Goal: Information Seeking & Learning: Check status

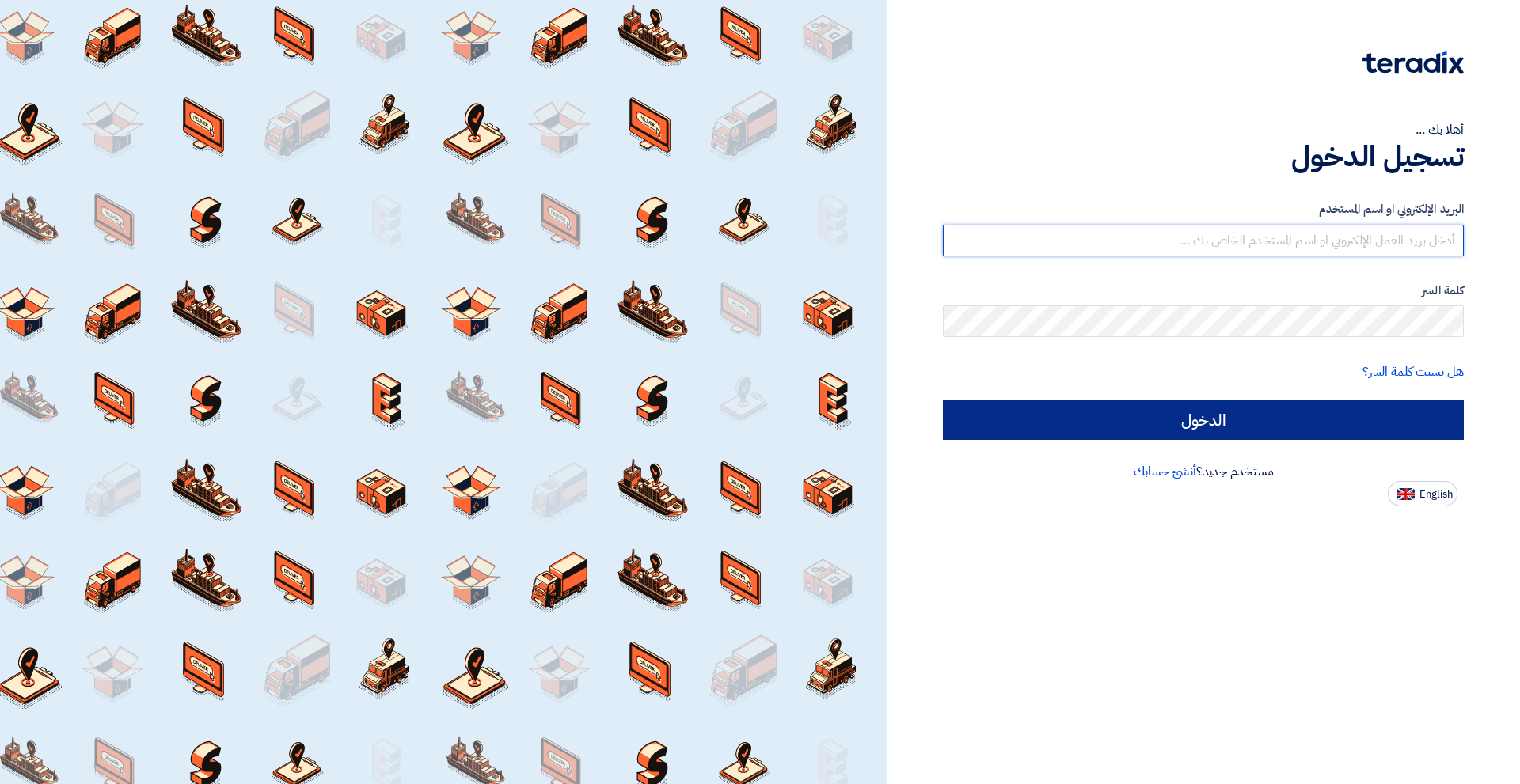
type input "[EMAIL_ADDRESS][DOMAIN_NAME]"
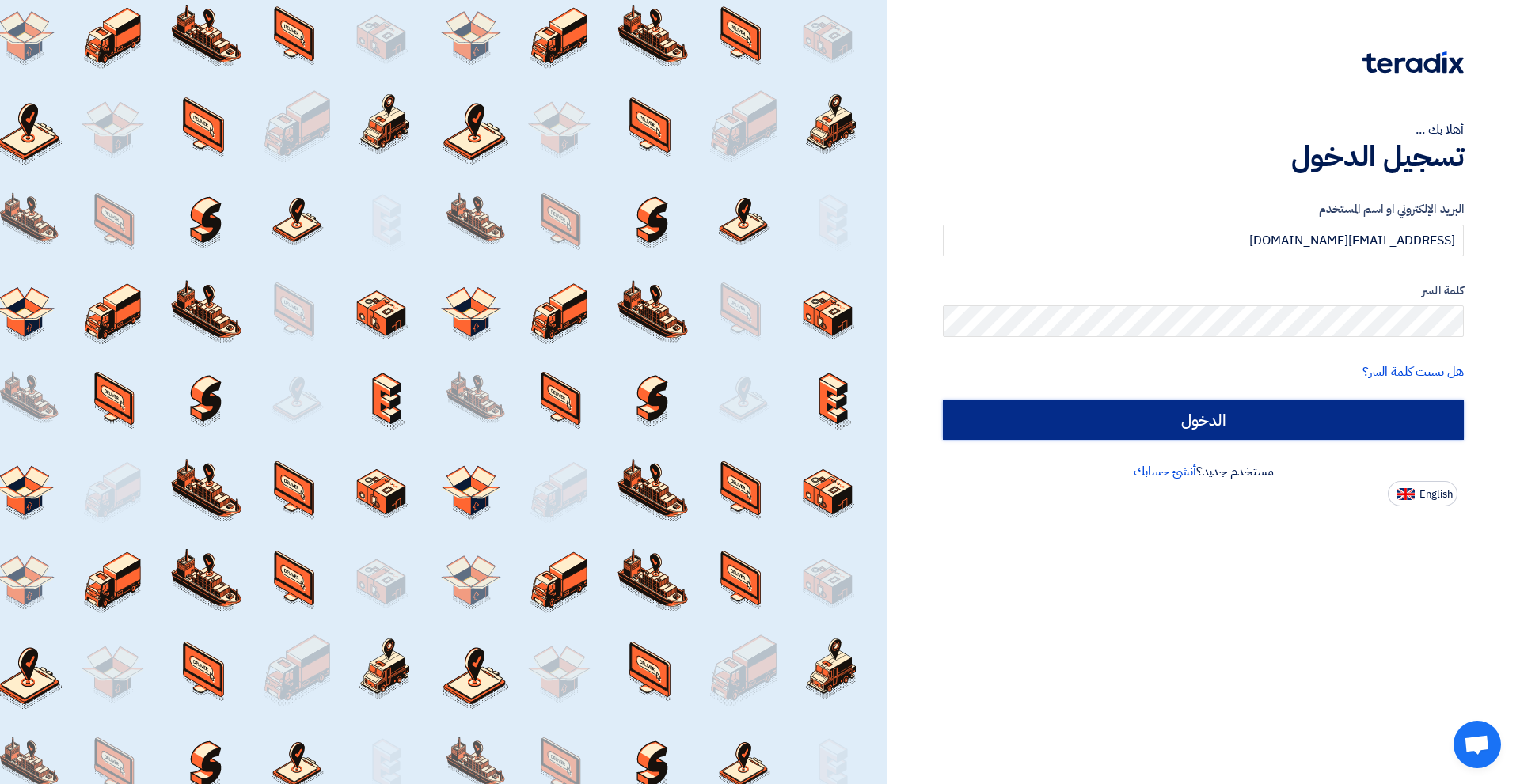
click at [1166, 432] on input "الدخول" at bounding box center [1204, 420] width 521 height 40
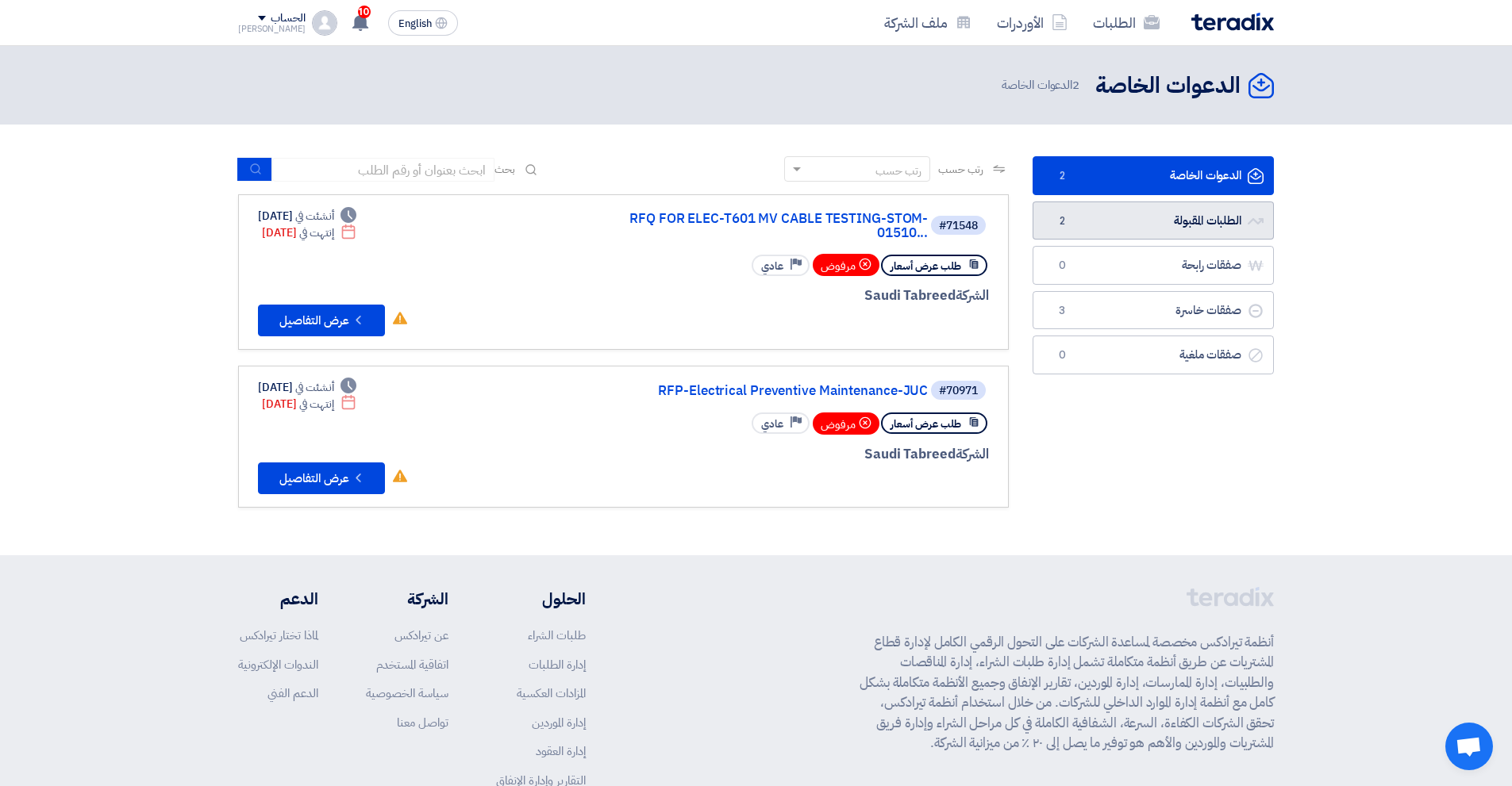
click at [1131, 221] on link "الطلبات المقبولة الطلبات المقبولة 2" at bounding box center [1153, 221] width 241 height 39
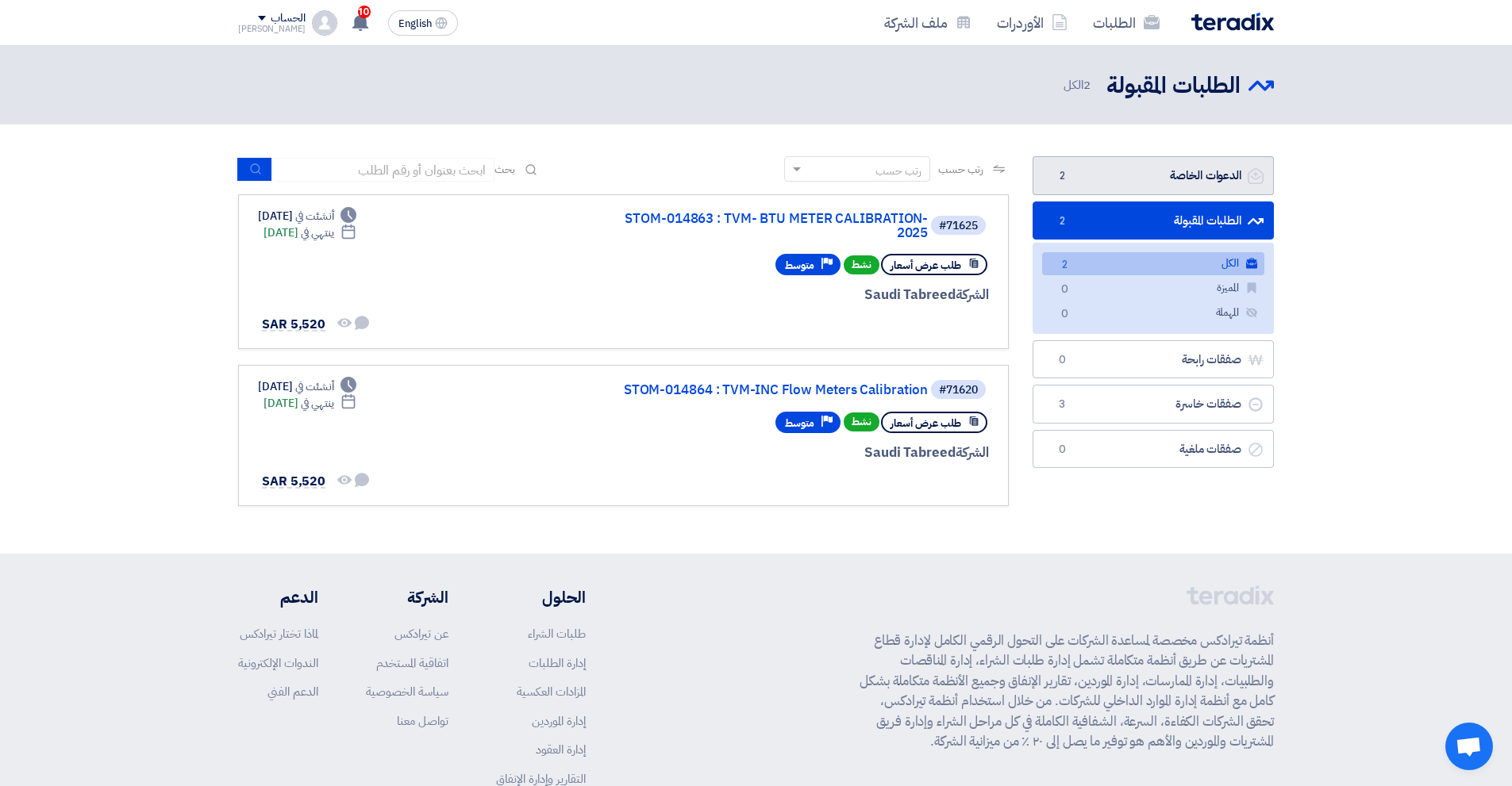
click at [1208, 173] on link "الدعوات الخاصة الدعوات الخاصة 2" at bounding box center [1153, 176] width 241 height 39
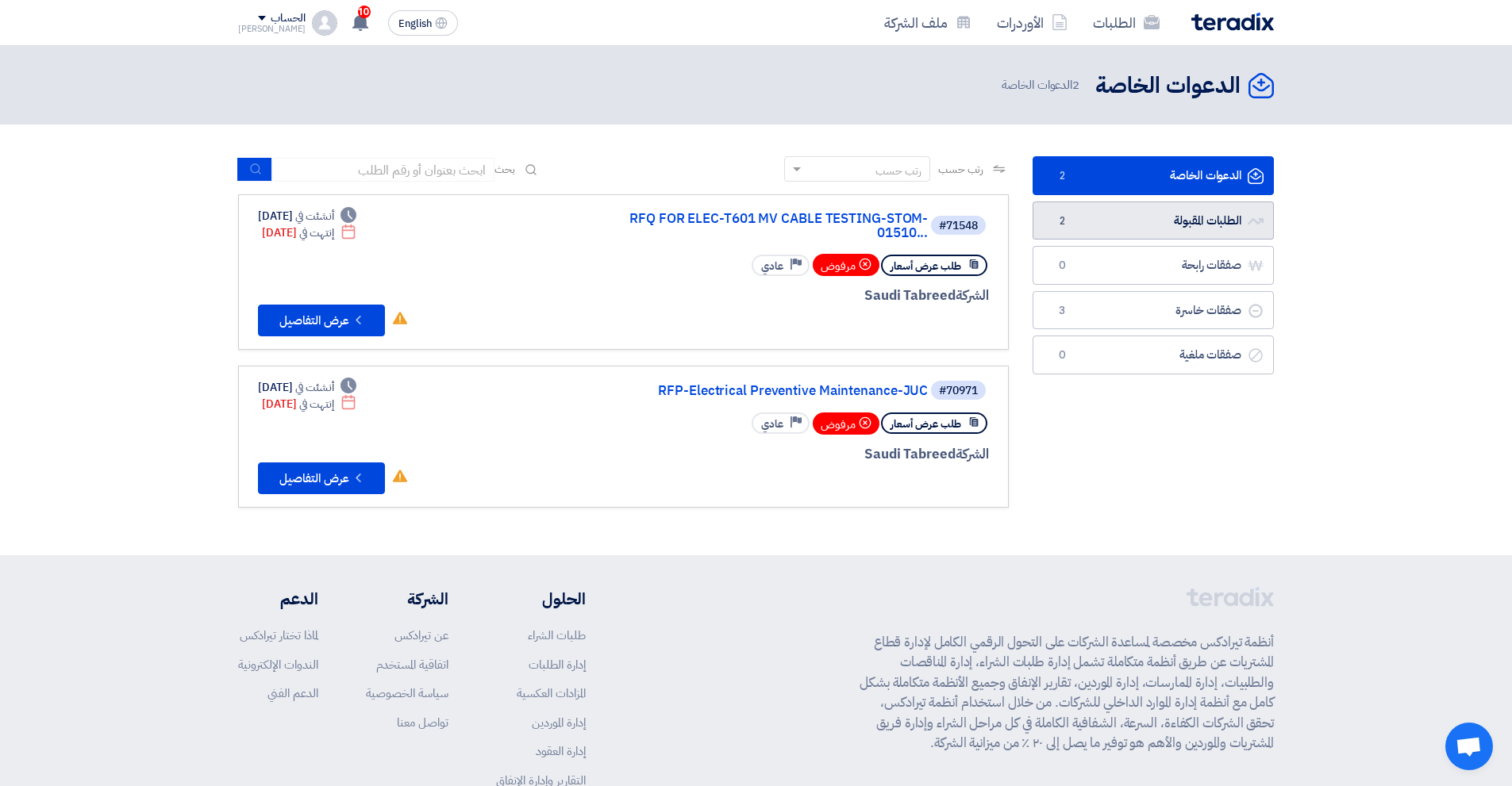
click at [1183, 210] on link "الطلبات المقبولة الطلبات المقبولة 2" at bounding box center [1153, 221] width 241 height 39
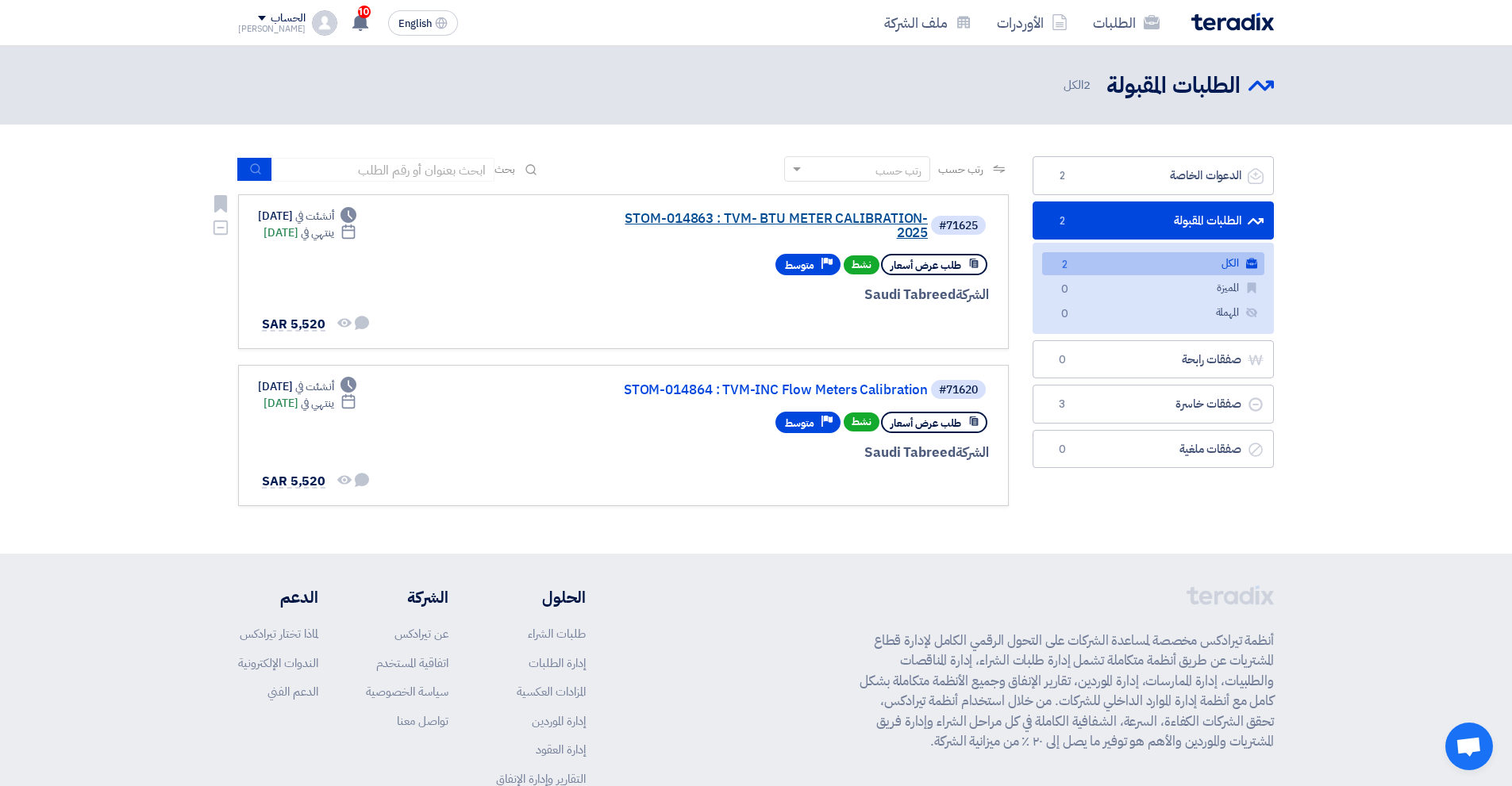
click at [778, 214] on link "STOM-014863 : TVM- BTU METER CALIBRATION-2025" at bounding box center [769, 226] width 318 height 28
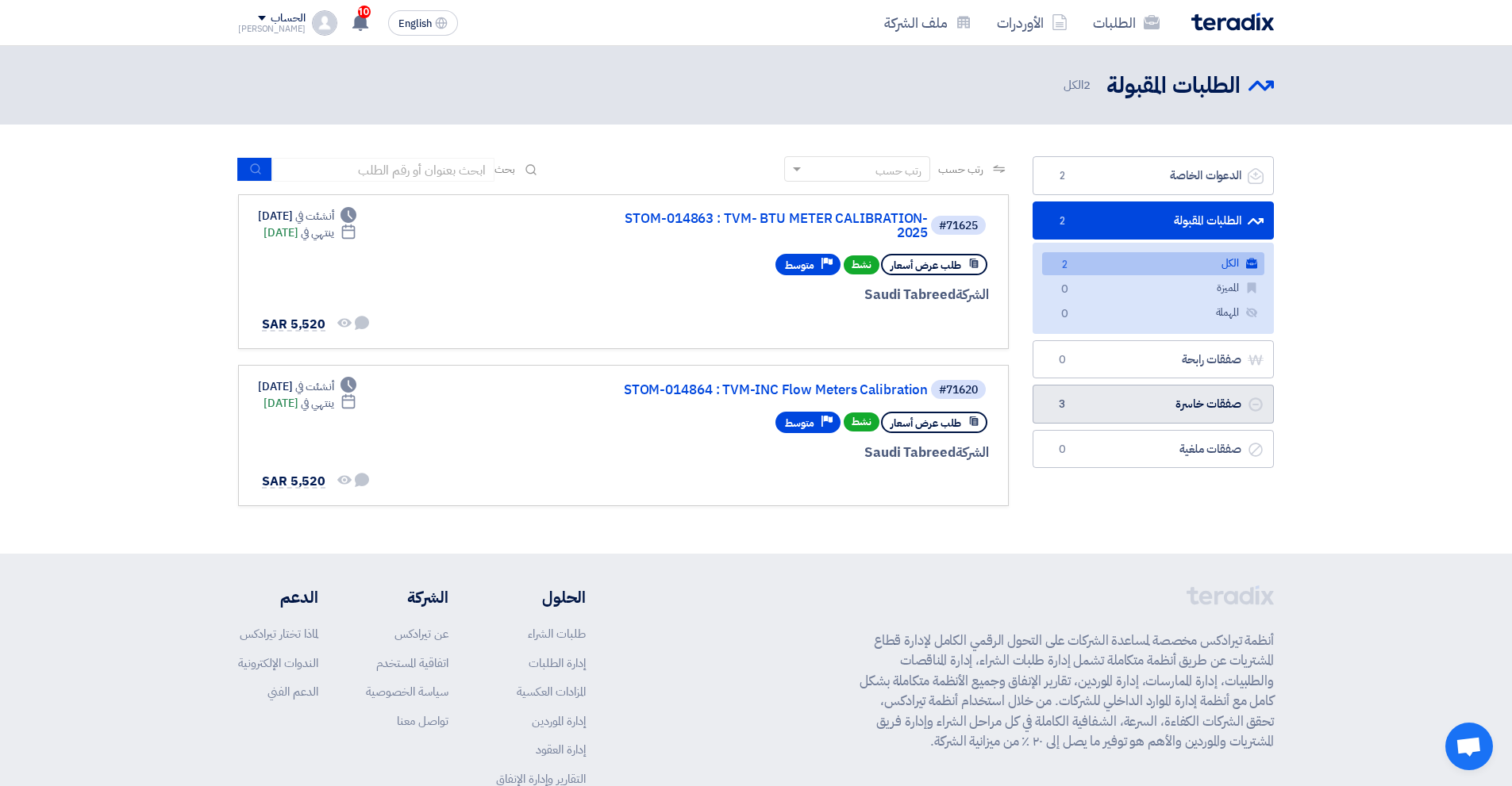
click at [1120, 410] on link "صفقات خاسرة صفقات خاسرة 3" at bounding box center [1153, 404] width 241 height 39
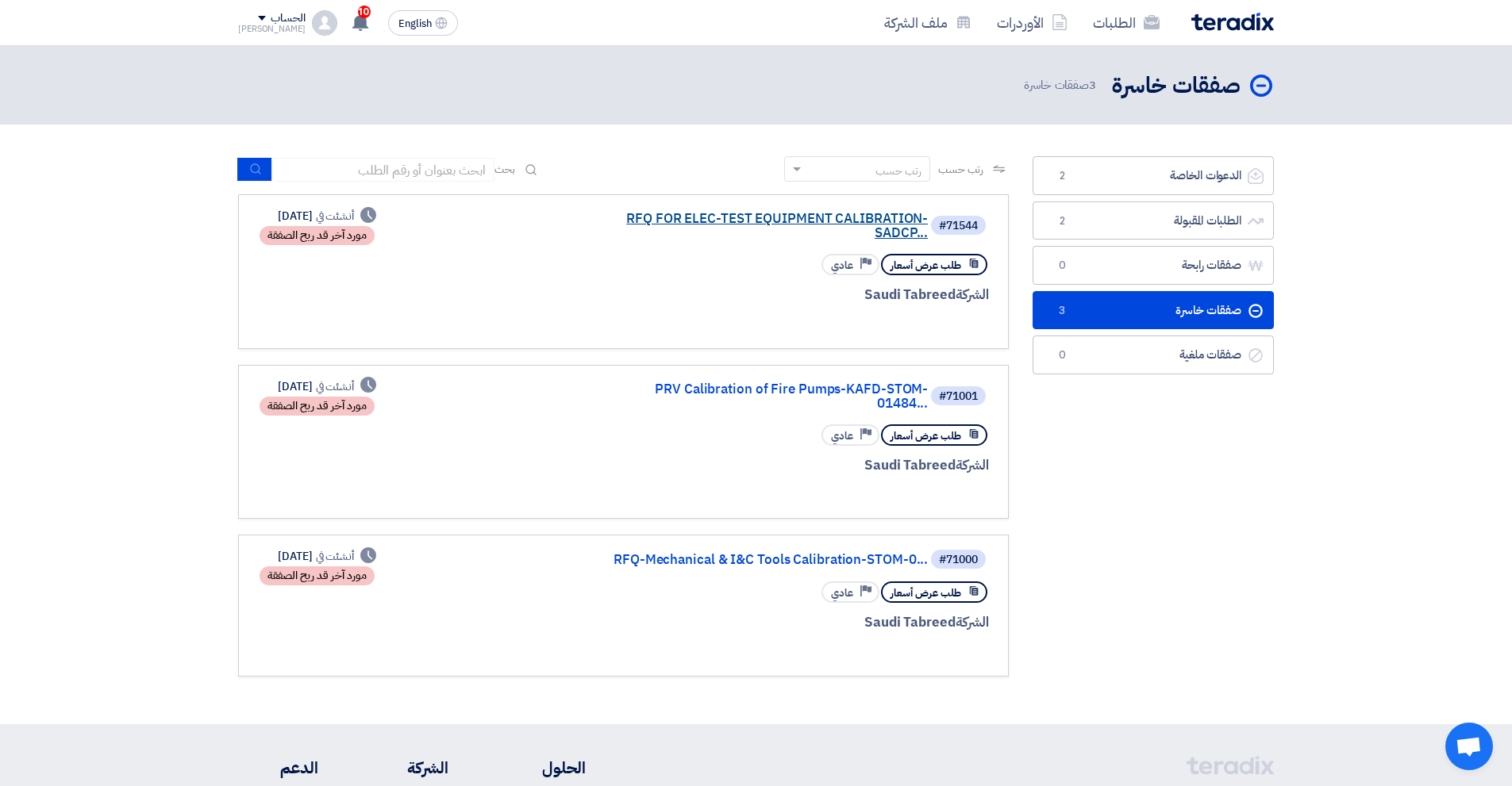
click at [780, 219] on link "RFQ FOR ELEC-TEST EQUIPMENT CALIBRATION-SADCP..." at bounding box center [769, 226] width 318 height 28
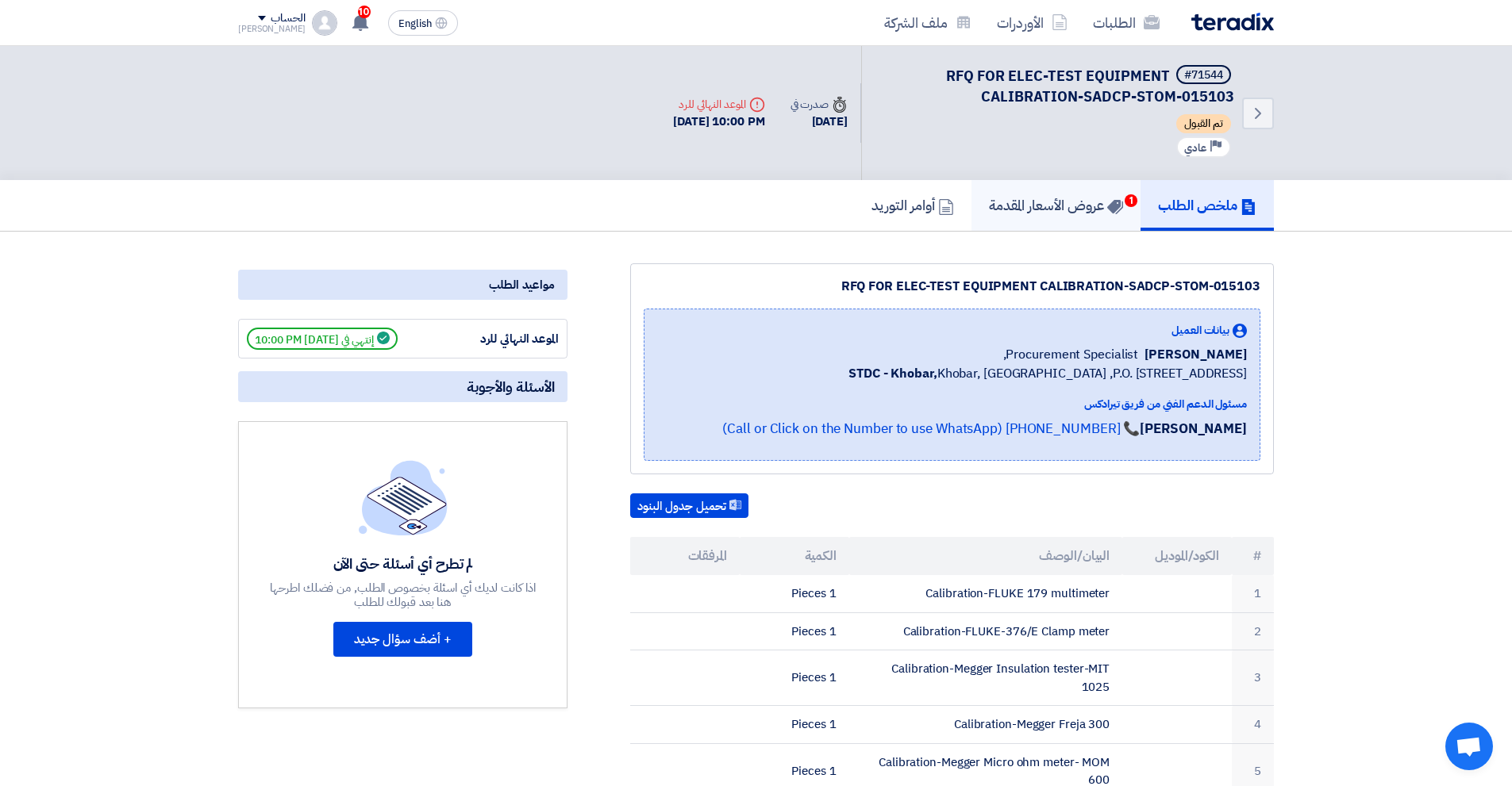
click at [1040, 199] on h5 "عروض الأسعار المقدمة 1" at bounding box center [1056, 205] width 134 height 18
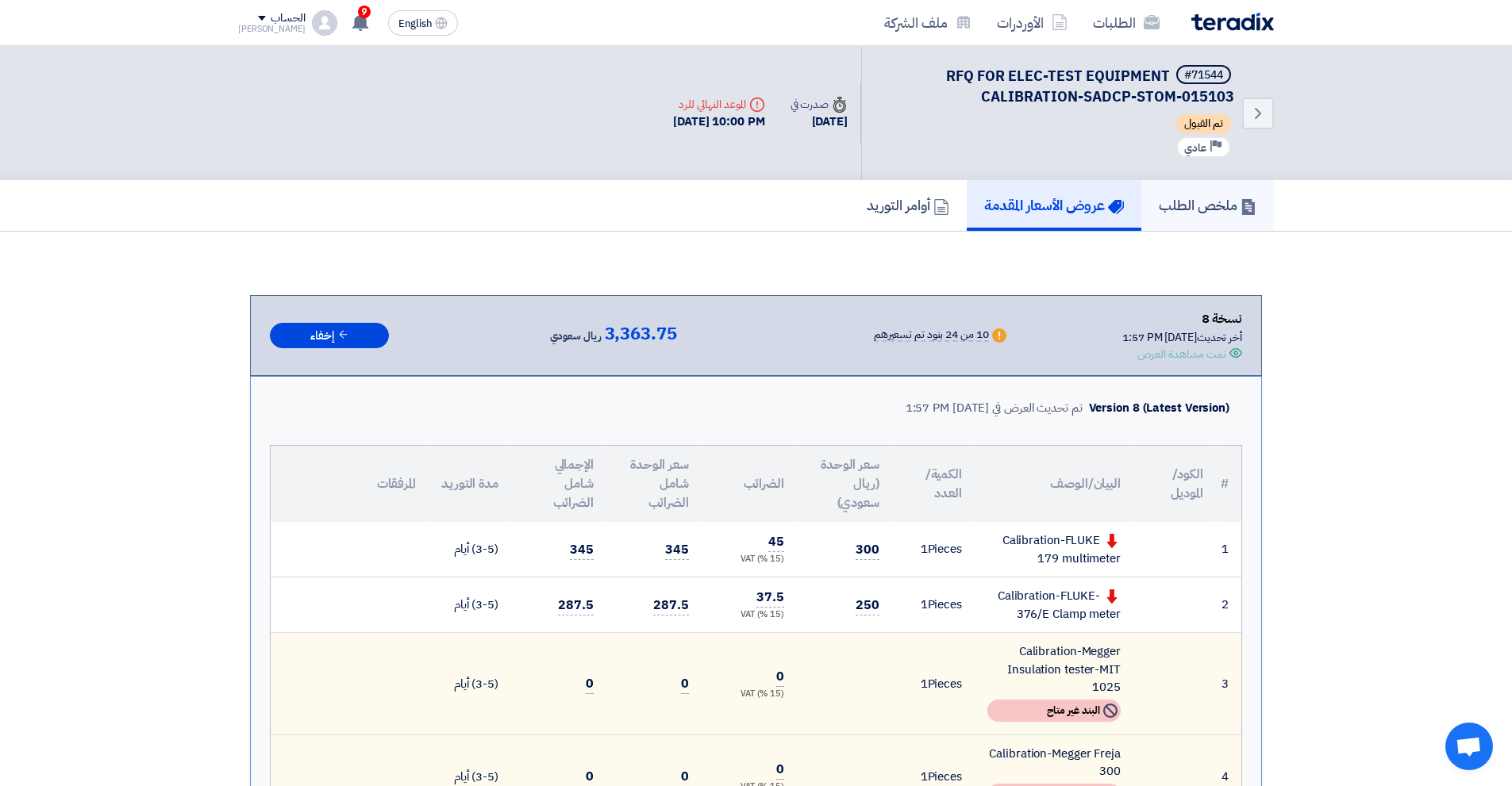
click at [1225, 190] on link "ملخص الطلب" at bounding box center [1208, 205] width 133 height 51
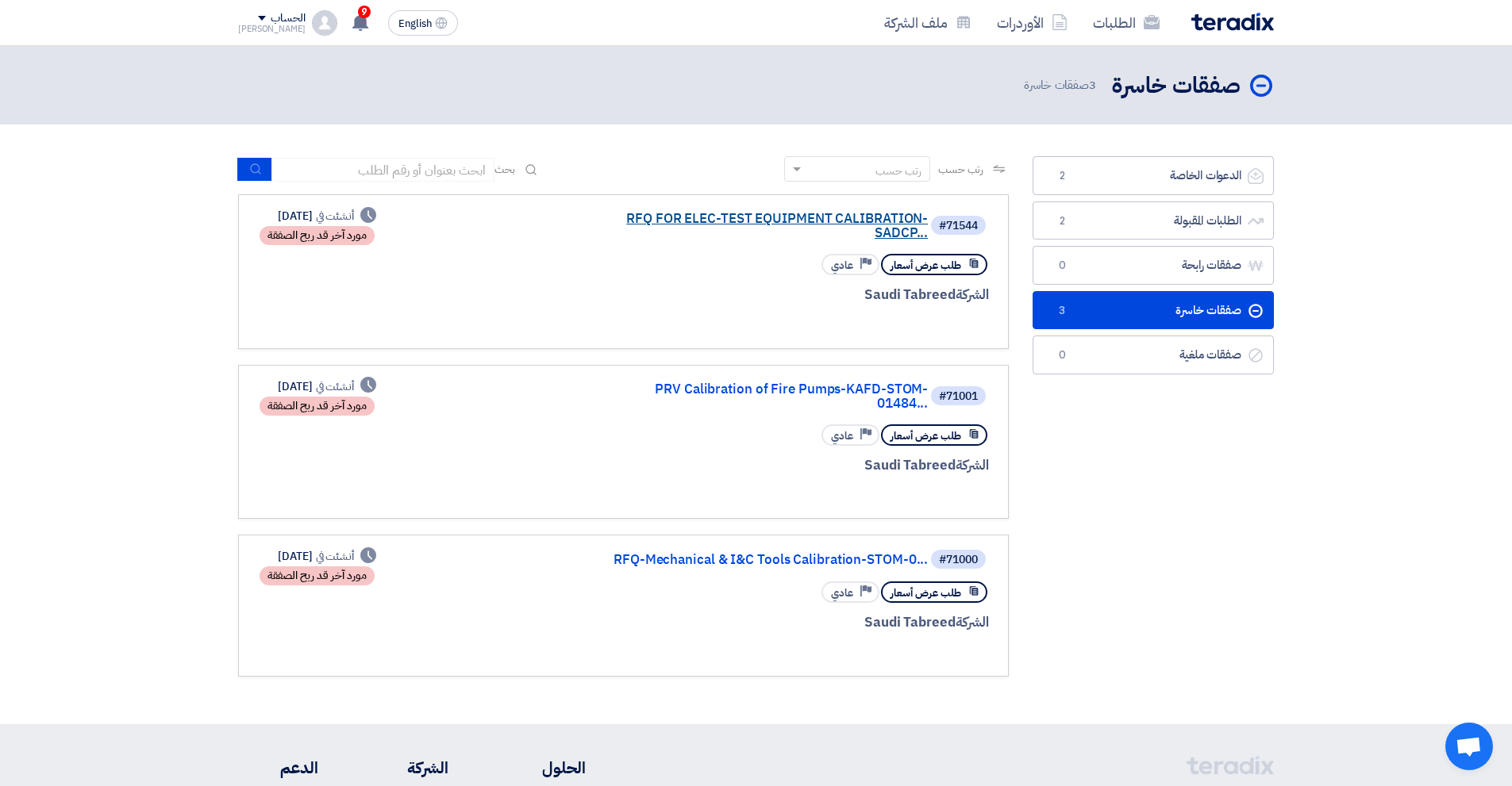
click at [785, 216] on link "RFQ FOR ELEC-TEST EQUIPMENT CALIBRATION-SADCP..." at bounding box center [769, 226] width 318 height 28
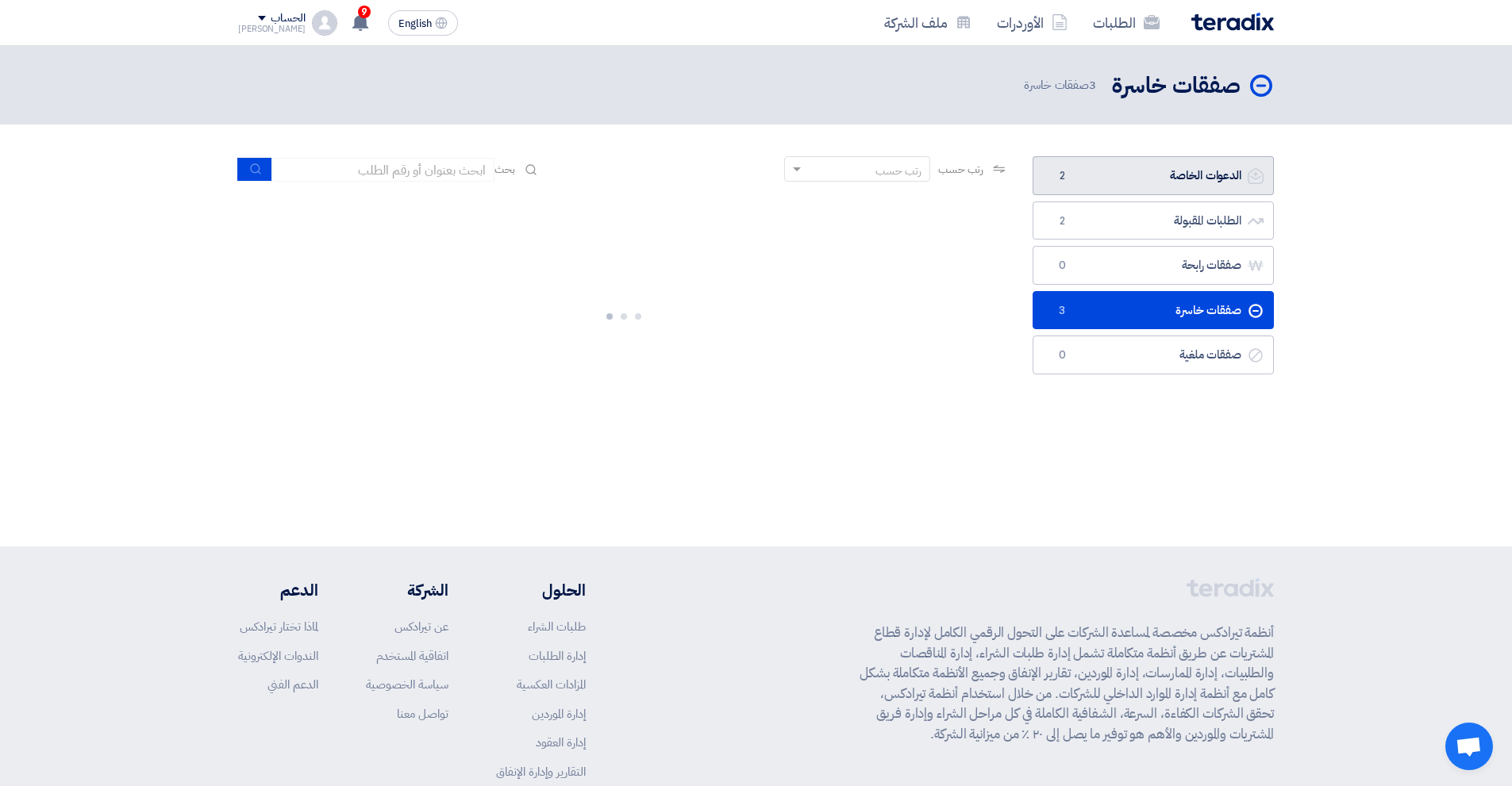
click at [1164, 185] on link "الدعوات الخاصة الدعوات الخاصة 2" at bounding box center [1153, 176] width 241 height 39
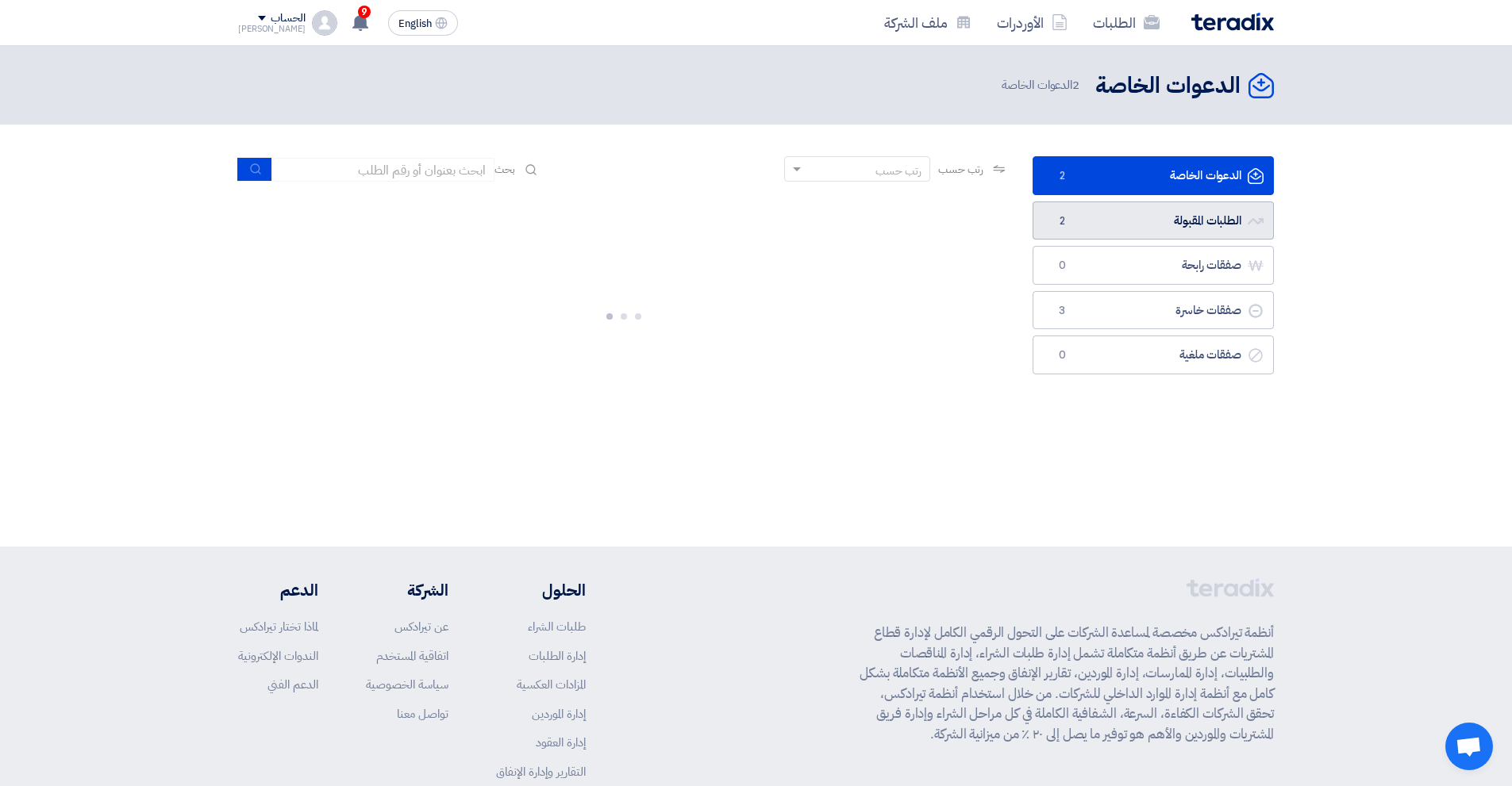
click at [1169, 222] on link "الطلبات المقبولة الطلبات المقبولة 2" at bounding box center [1153, 221] width 241 height 39
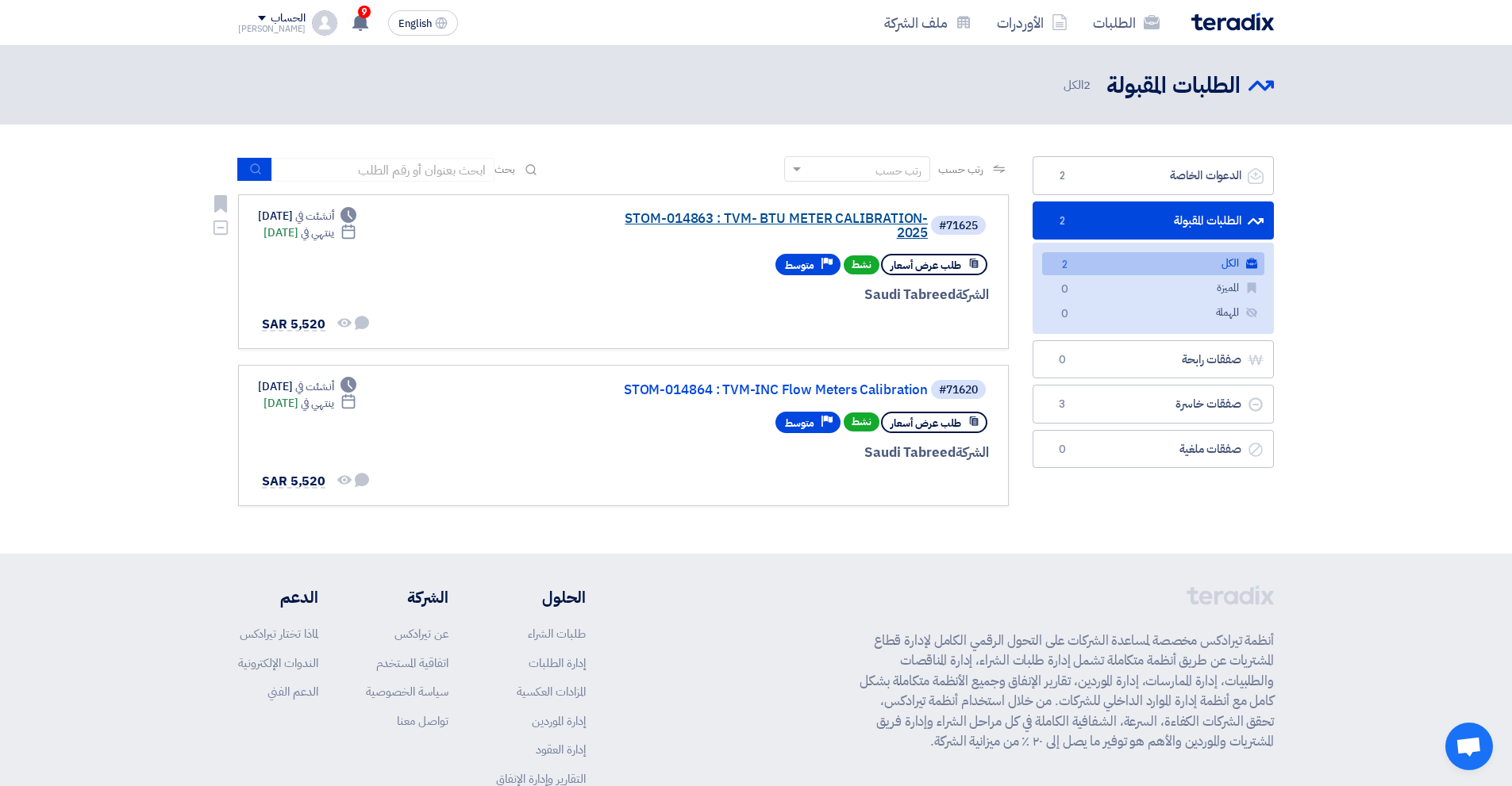
click at [752, 218] on link "STOM-014863 : TVM- BTU METER CALIBRATION-2025" at bounding box center [769, 226] width 318 height 28
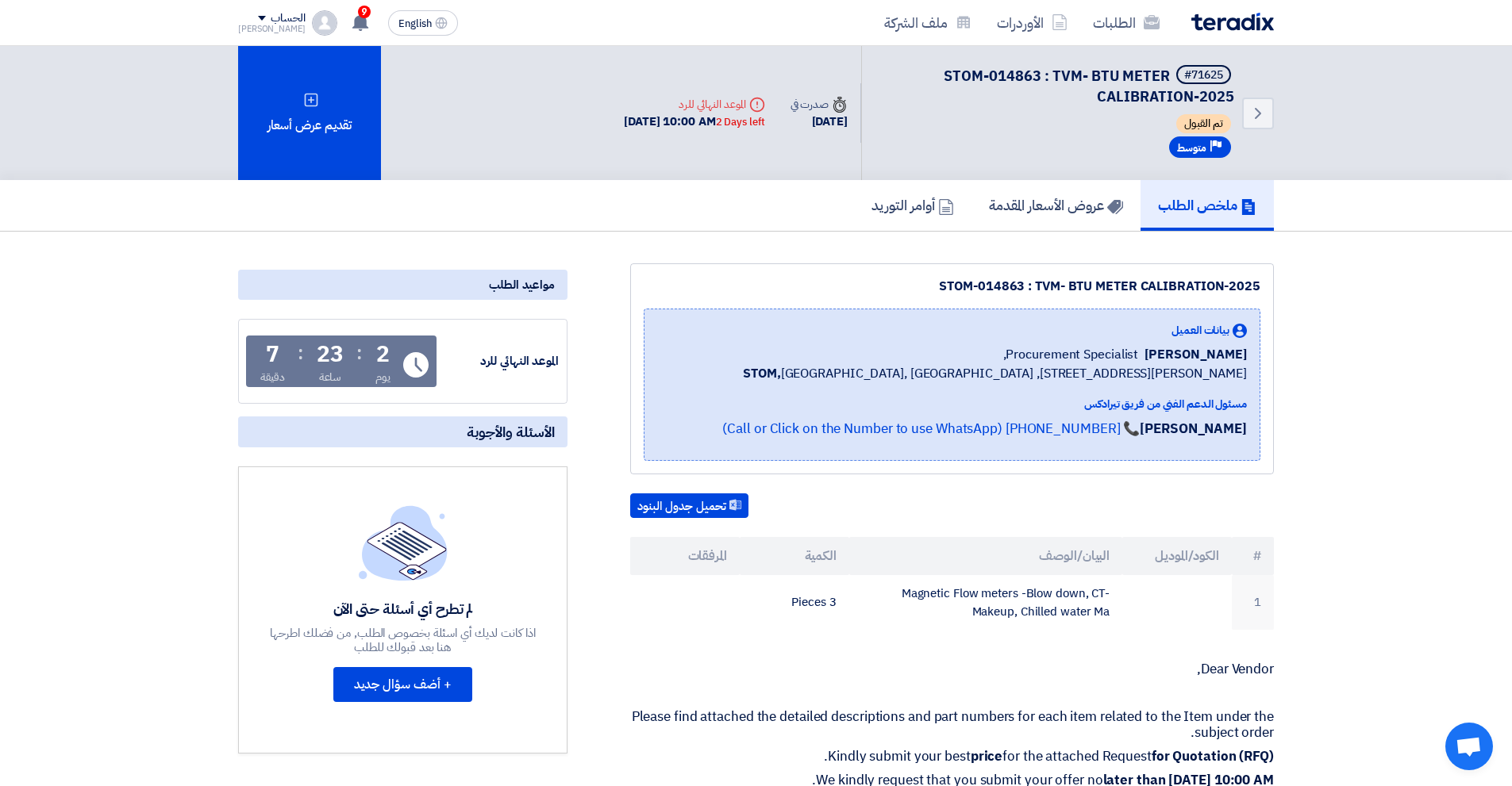
click at [1200, 120] on span "تم القبول" at bounding box center [1203, 124] width 55 height 19
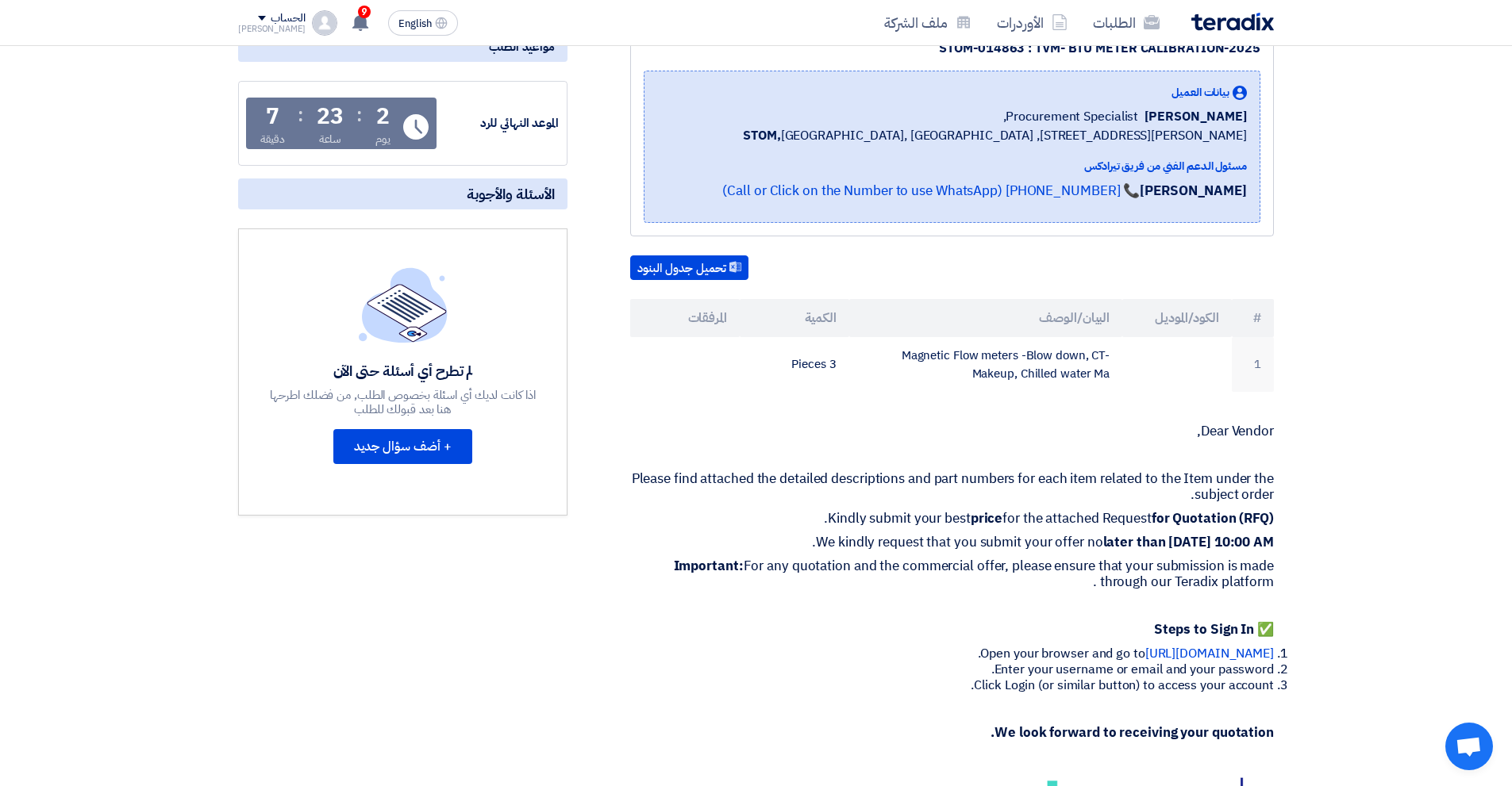
scroll to position [158, 0]
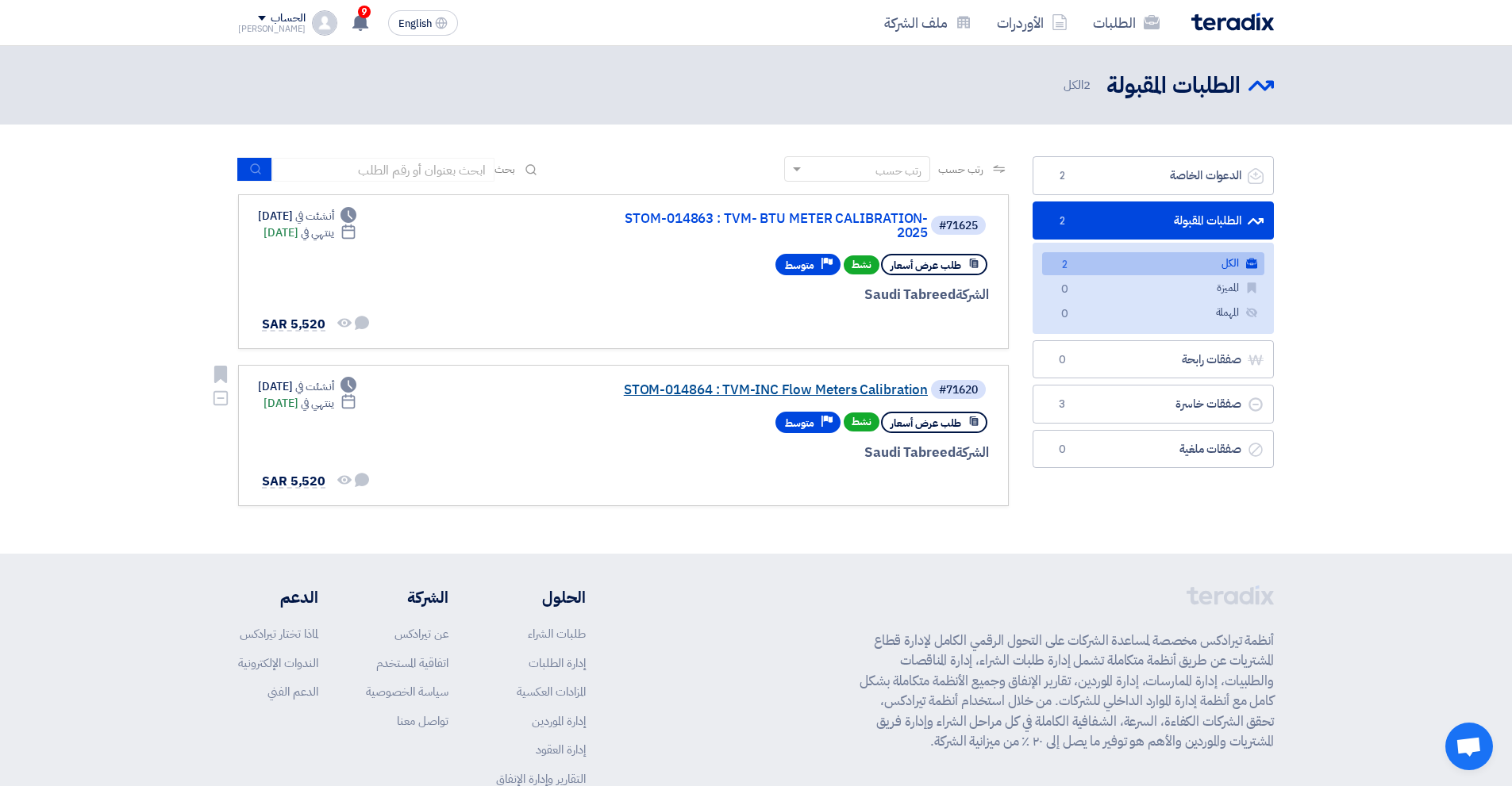
click at [844, 387] on link "STOM-014864 : TVM-INC Flow Meters Calibration" at bounding box center [769, 390] width 318 height 14
click at [779, 387] on link "STOM-014864 : TVM-INC Flow Meters Calibration" at bounding box center [769, 390] width 318 height 14
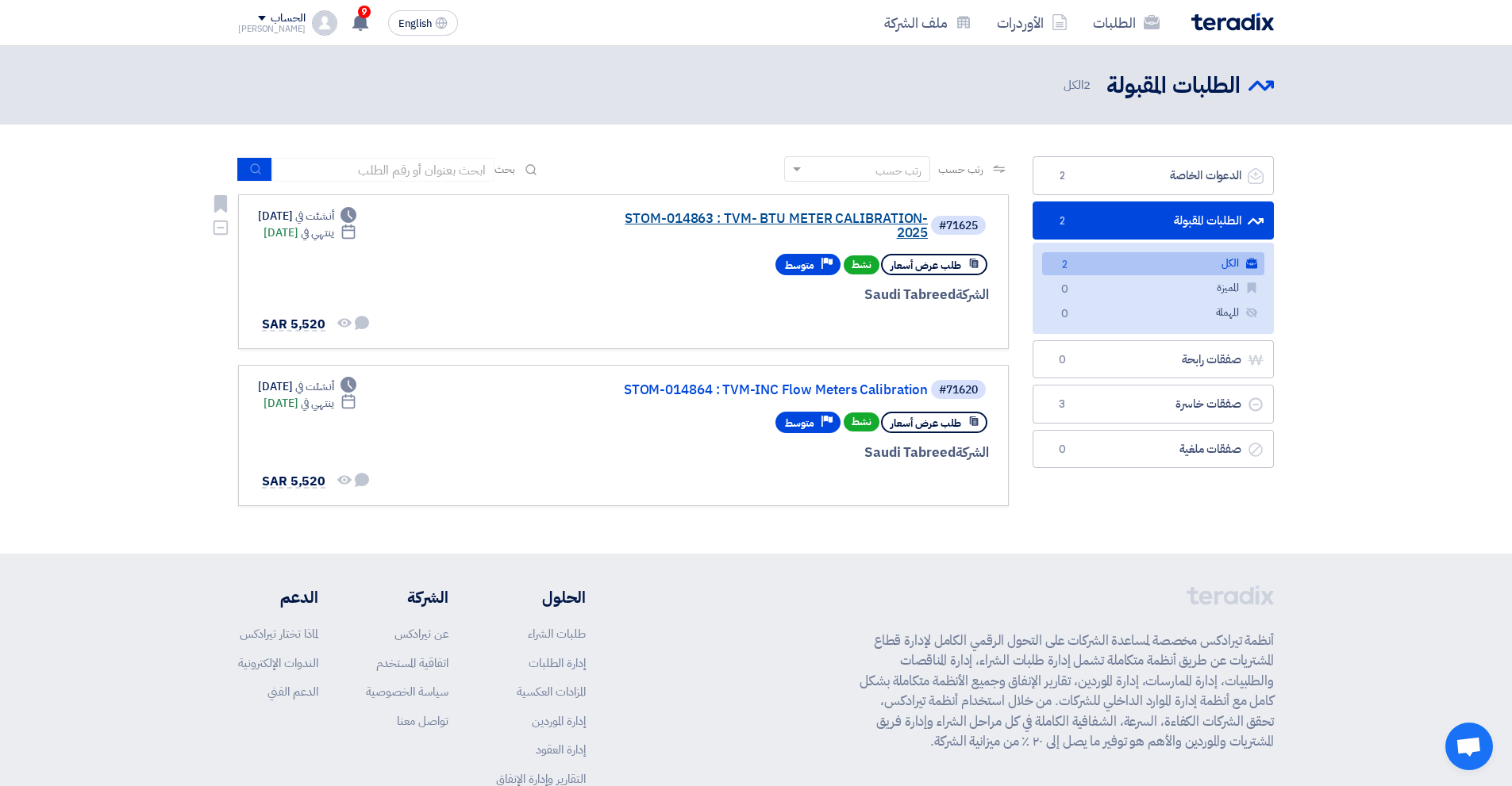
click at [751, 223] on link "STOM-014863 : TVM- BTU METER CALIBRATION-2025" at bounding box center [769, 226] width 318 height 28
click at [775, 224] on link "STOM-014863 : TVM- BTU METER CALIBRATION-2025" at bounding box center [769, 226] width 318 height 28
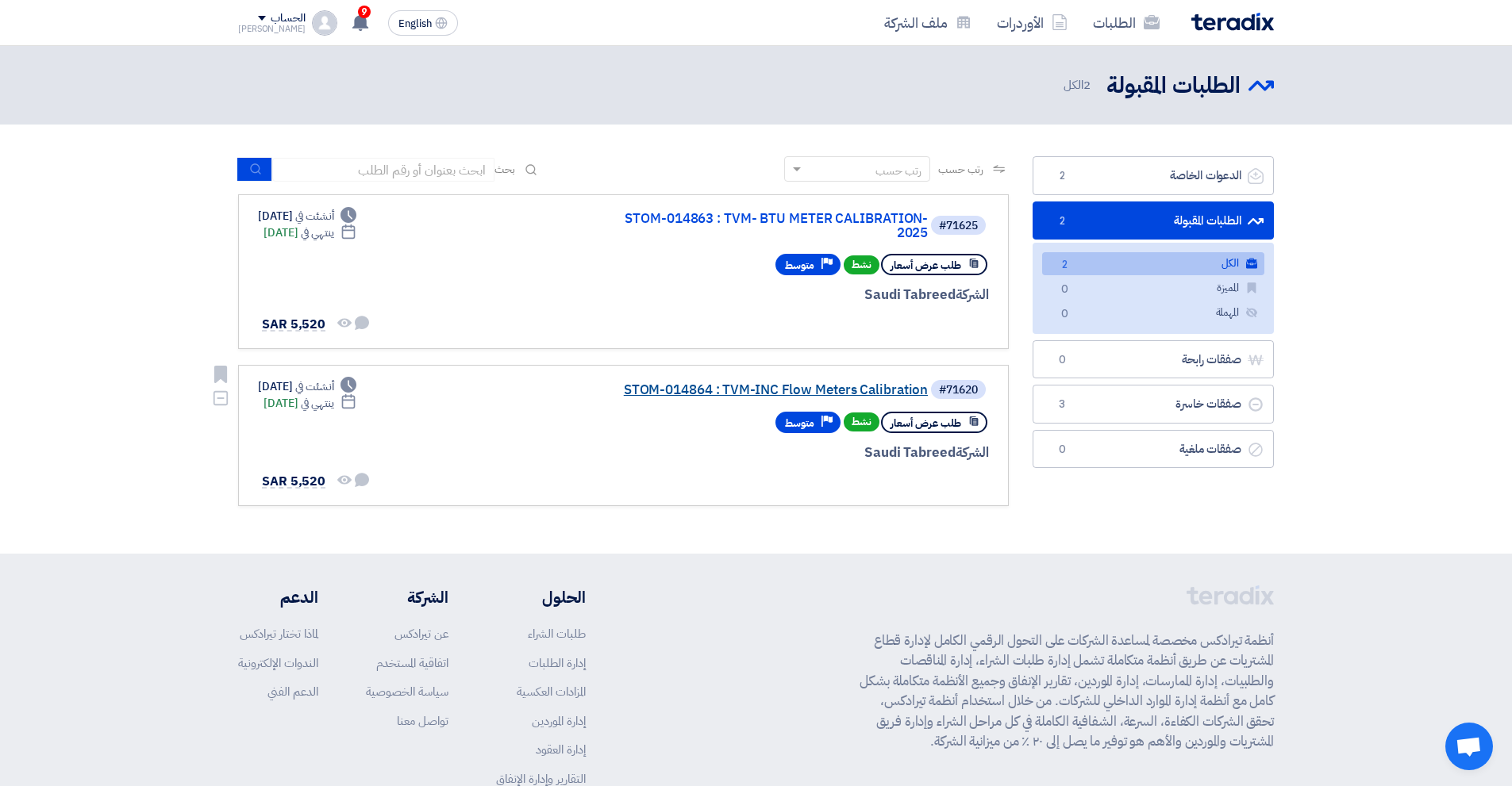
click at [659, 395] on link "STOM-014864 : TVM-INC Flow Meters Calibration" at bounding box center [769, 390] width 318 height 14
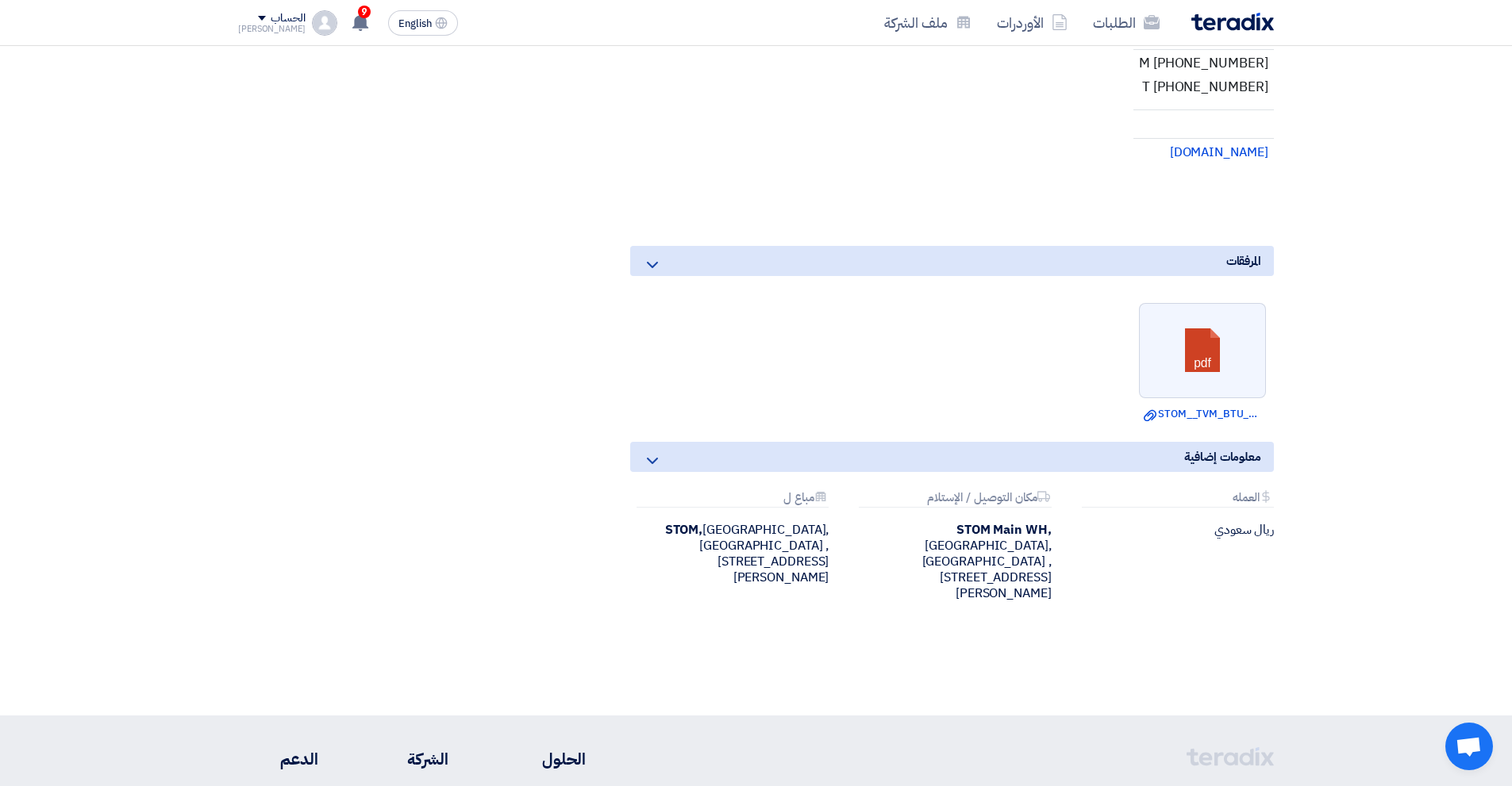
scroll to position [635, 0]
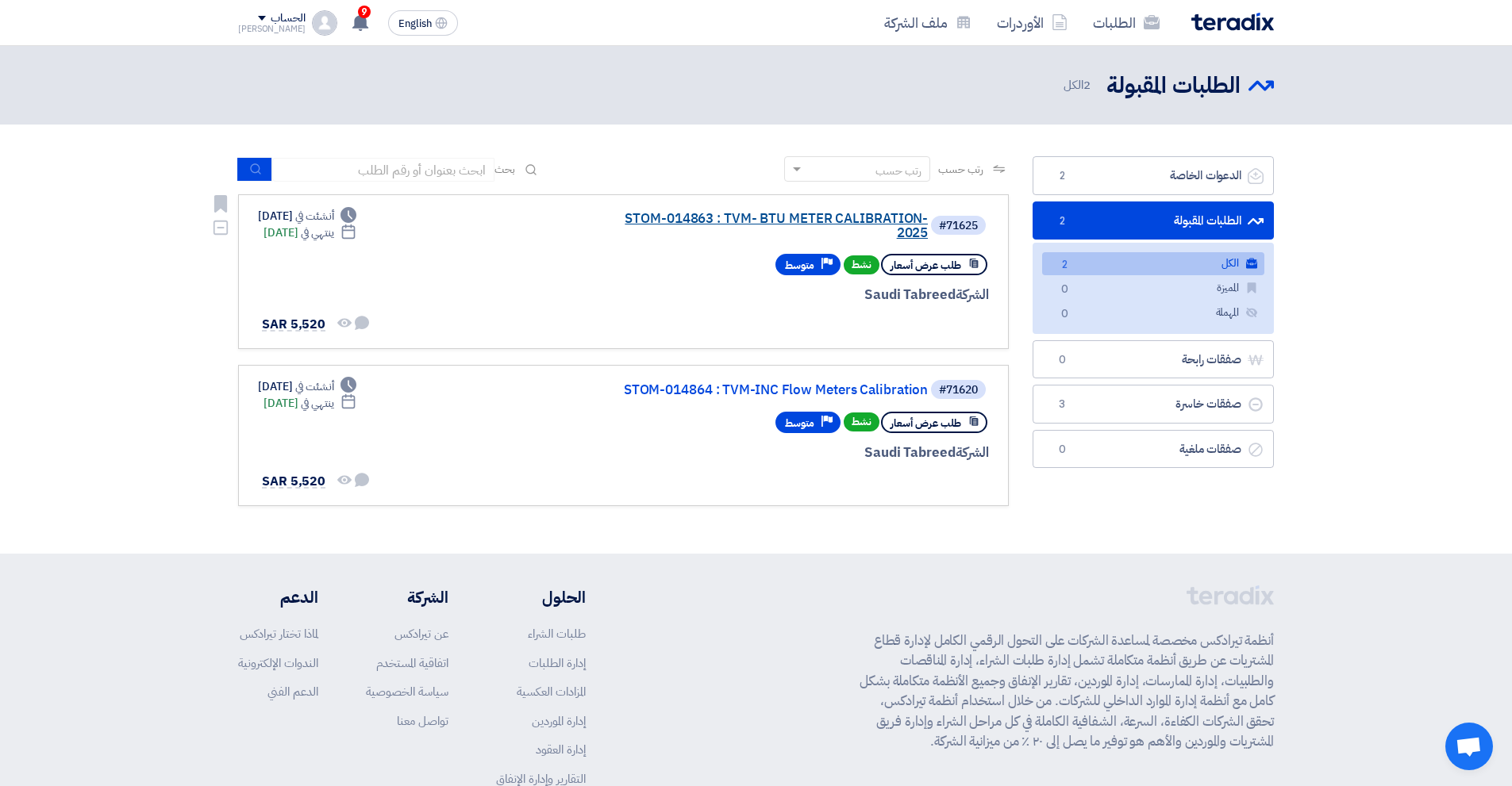
click at [817, 228] on link "STOM-014863 : TVM- BTU METER CALIBRATION-2025" at bounding box center [769, 226] width 318 height 28
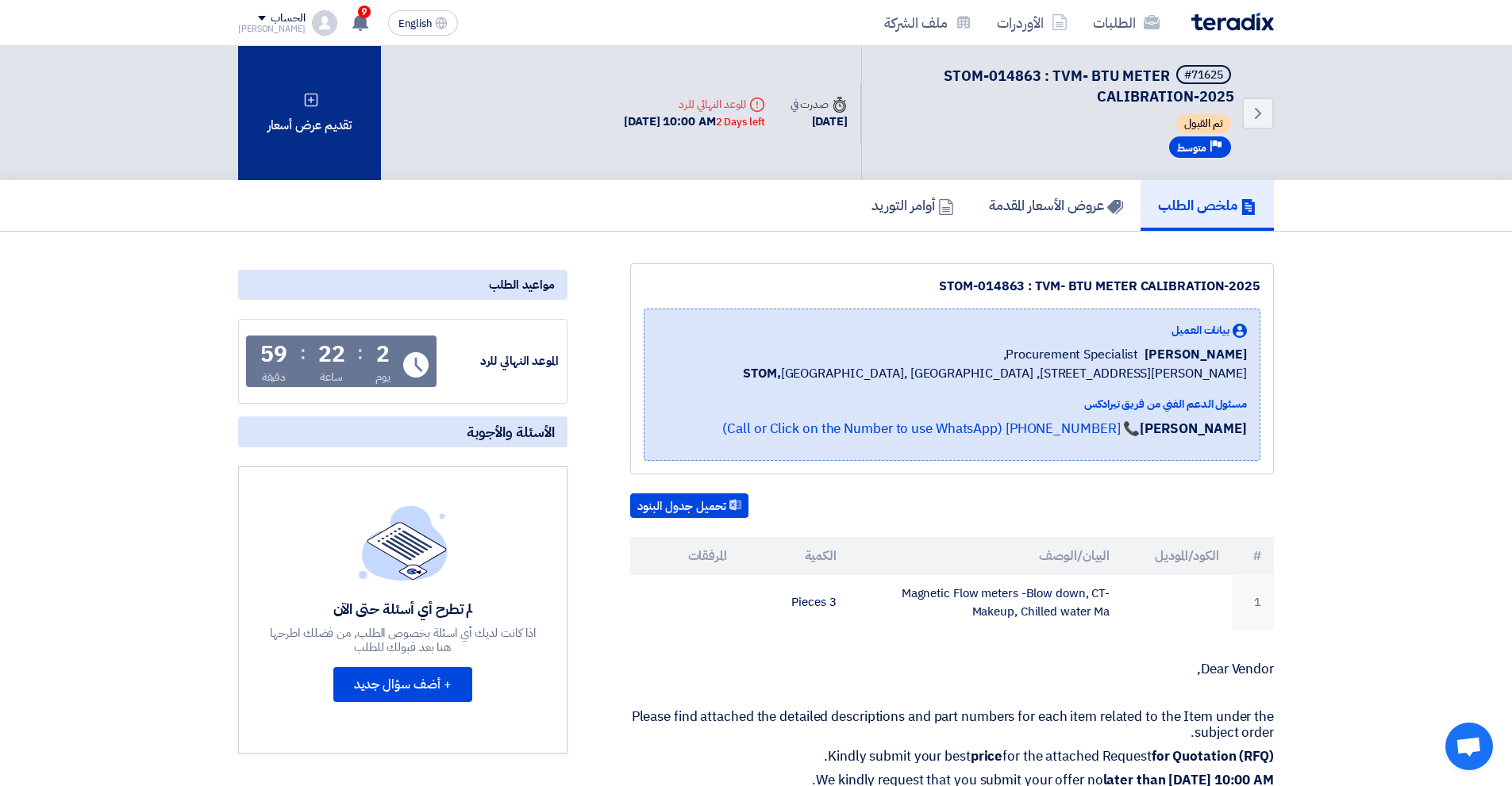
click at [351, 142] on div "تقديم عرض أسعار" at bounding box center [309, 114] width 143 height 134
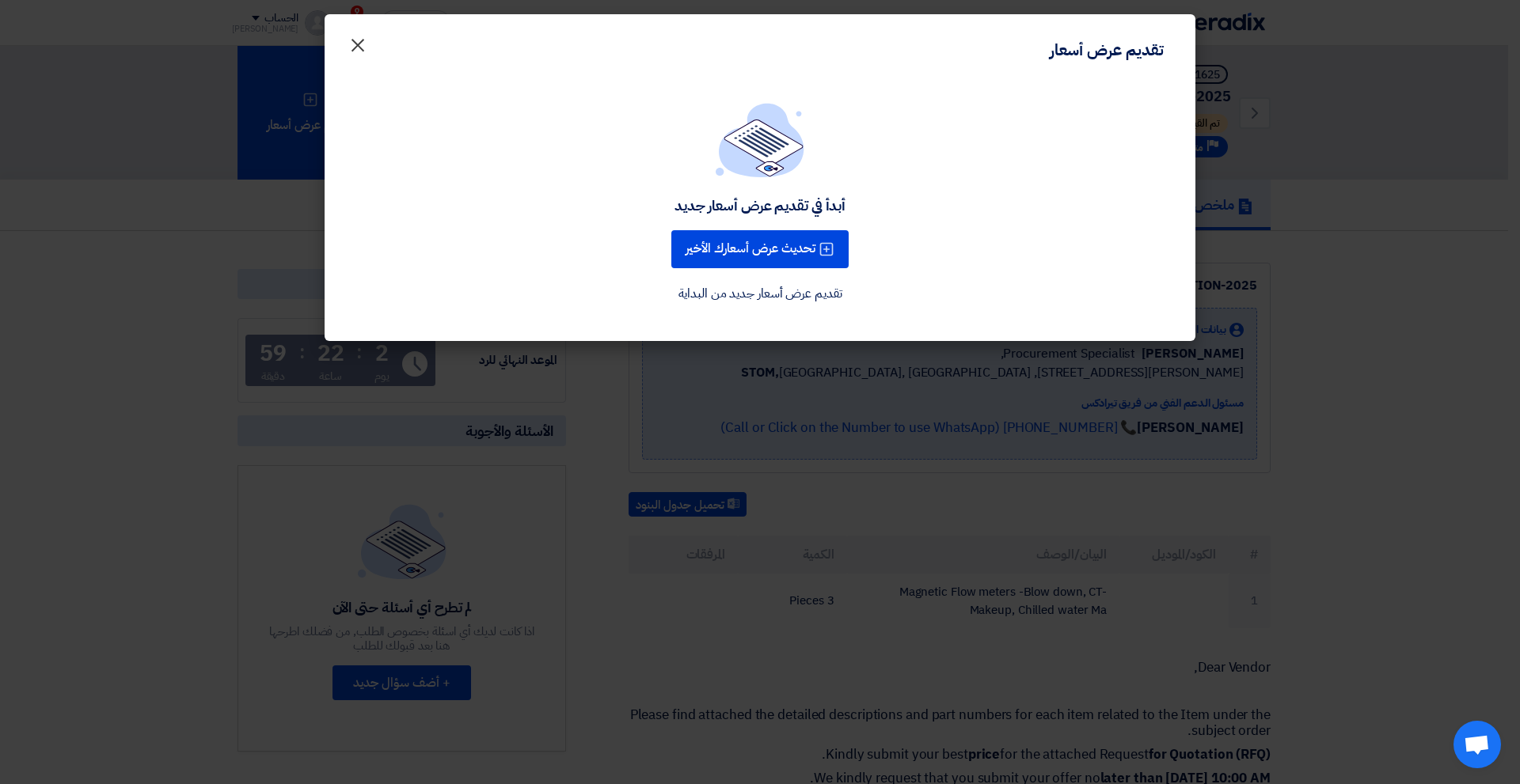
click at [365, 46] on span "×" at bounding box center [357, 44] width 19 height 47
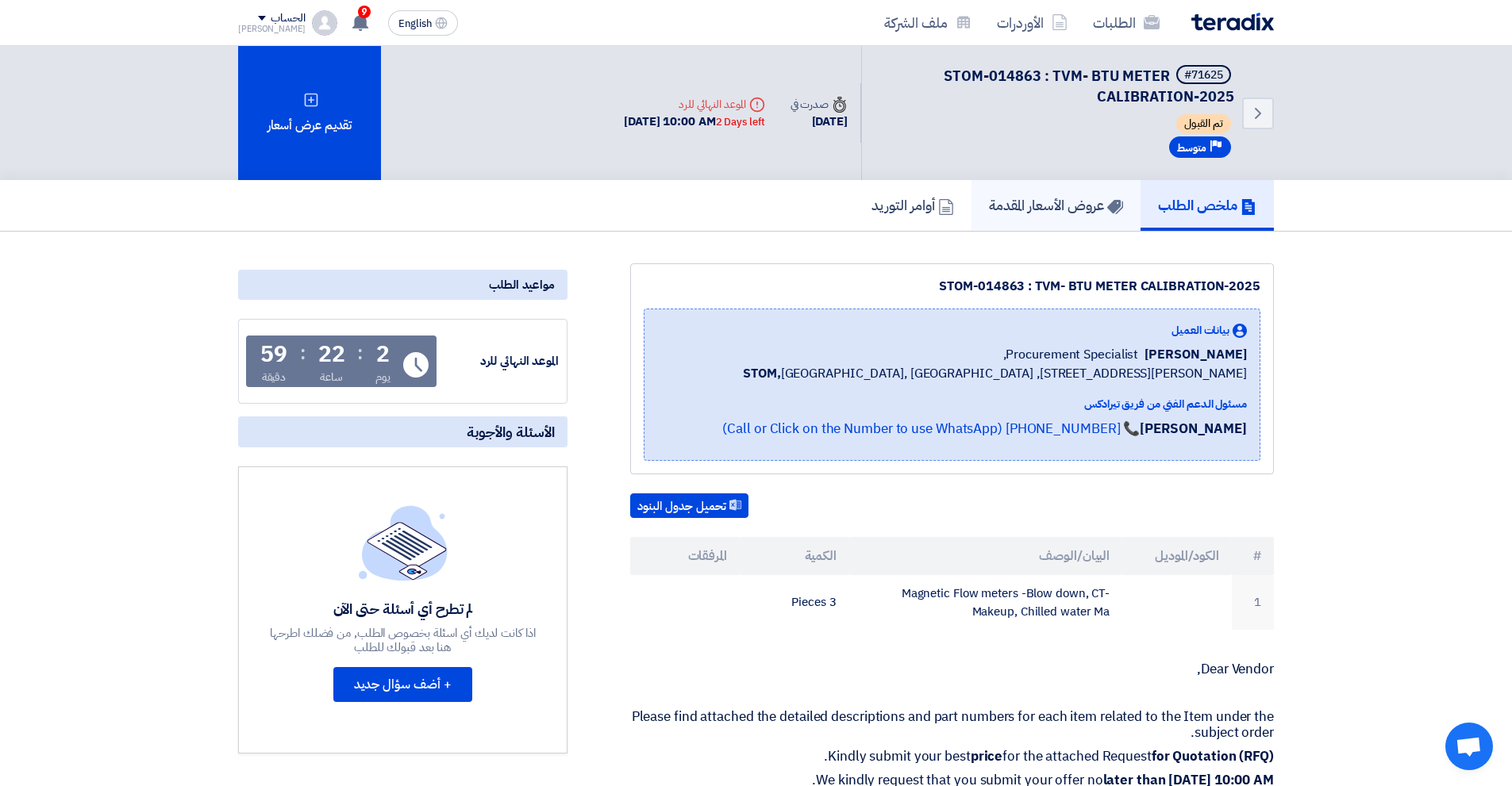
click at [1033, 211] on h5 "عروض الأسعار المقدمة" at bounding box center [1056, 205] width 134 height 18
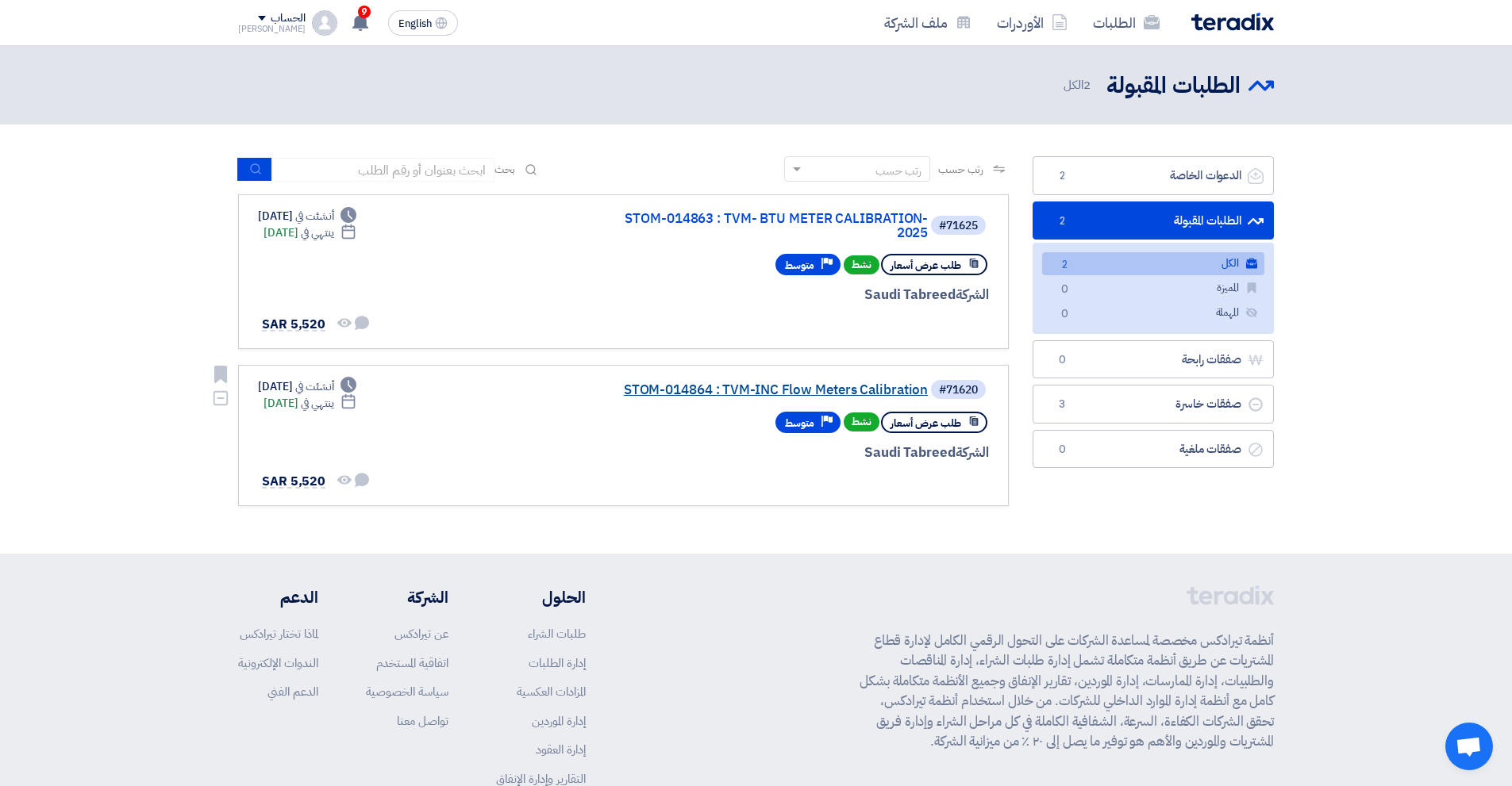
click at [664, 391] on link "STOM-014864 : TVM-INC Flow Meters Calibration" at bounding box center [769, 390] width 318 height 14
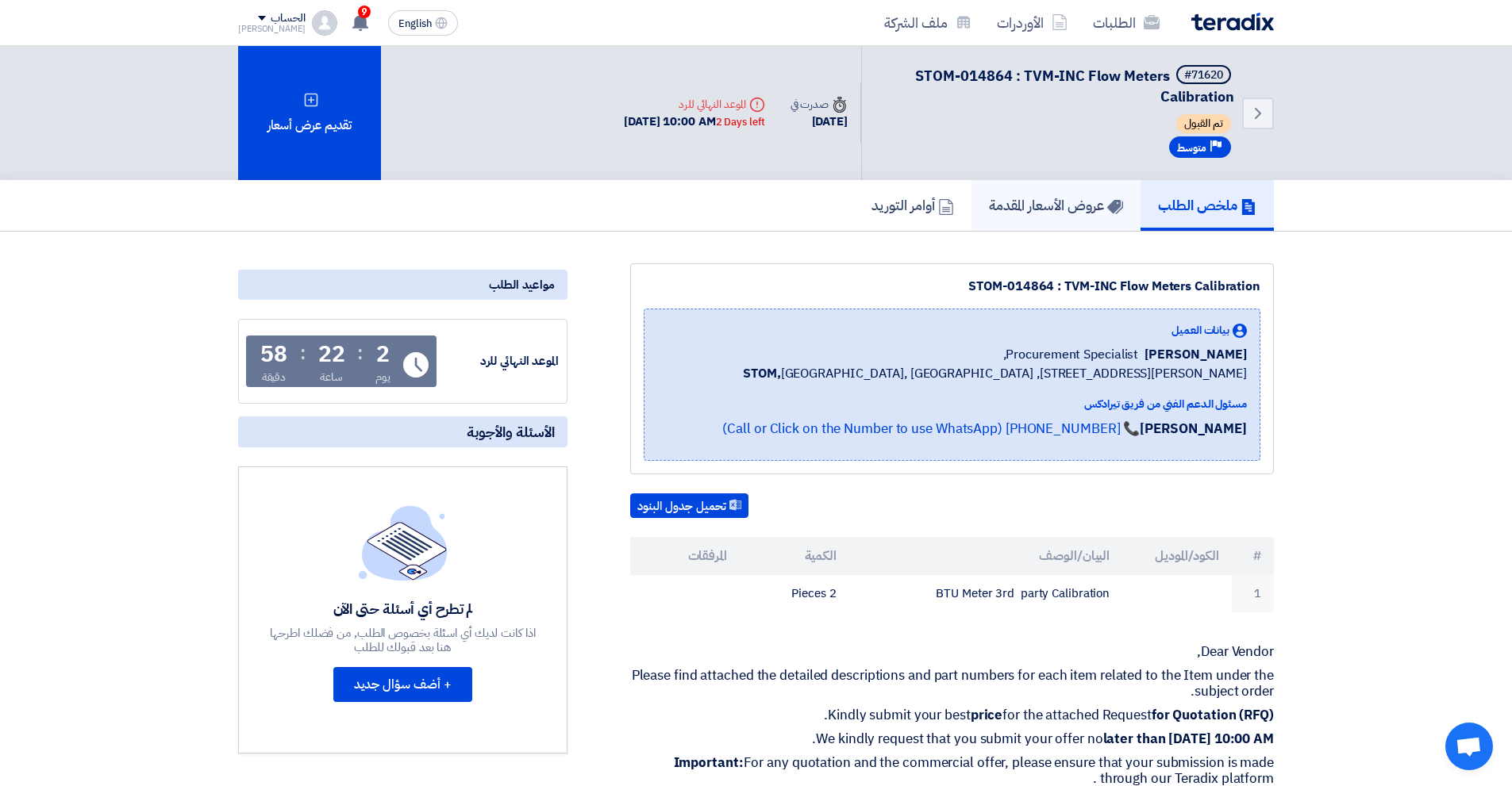
click at [1054, 224] on link "عروض الأسعار المقدمة" at bounding box center [1056, 205] width 169 height 51
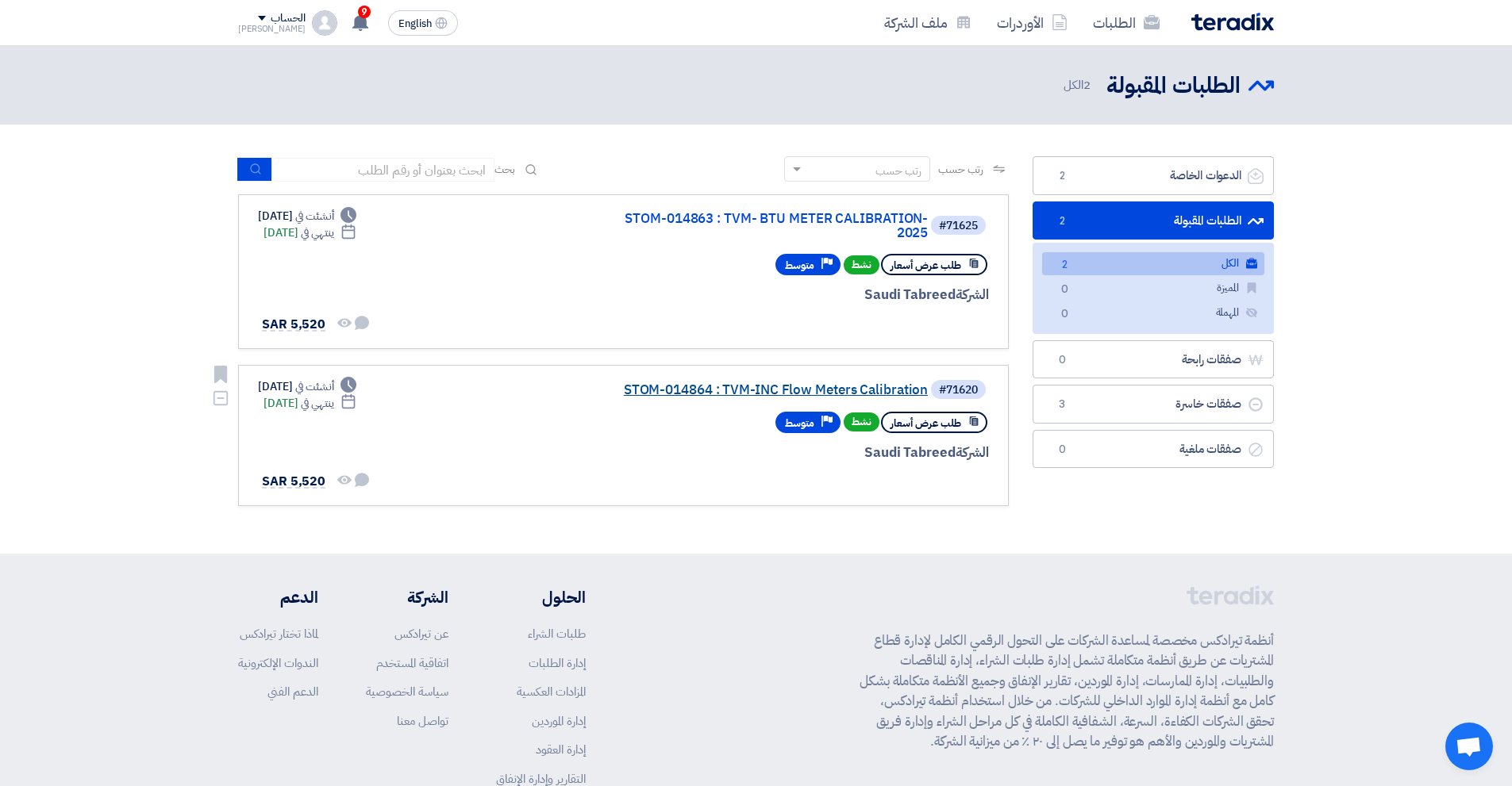
click at [842, 385] on link "STOM-014864 : TVM-INC Flow Meters Calibration" at bounding box center [769, 390] width 318 height 14
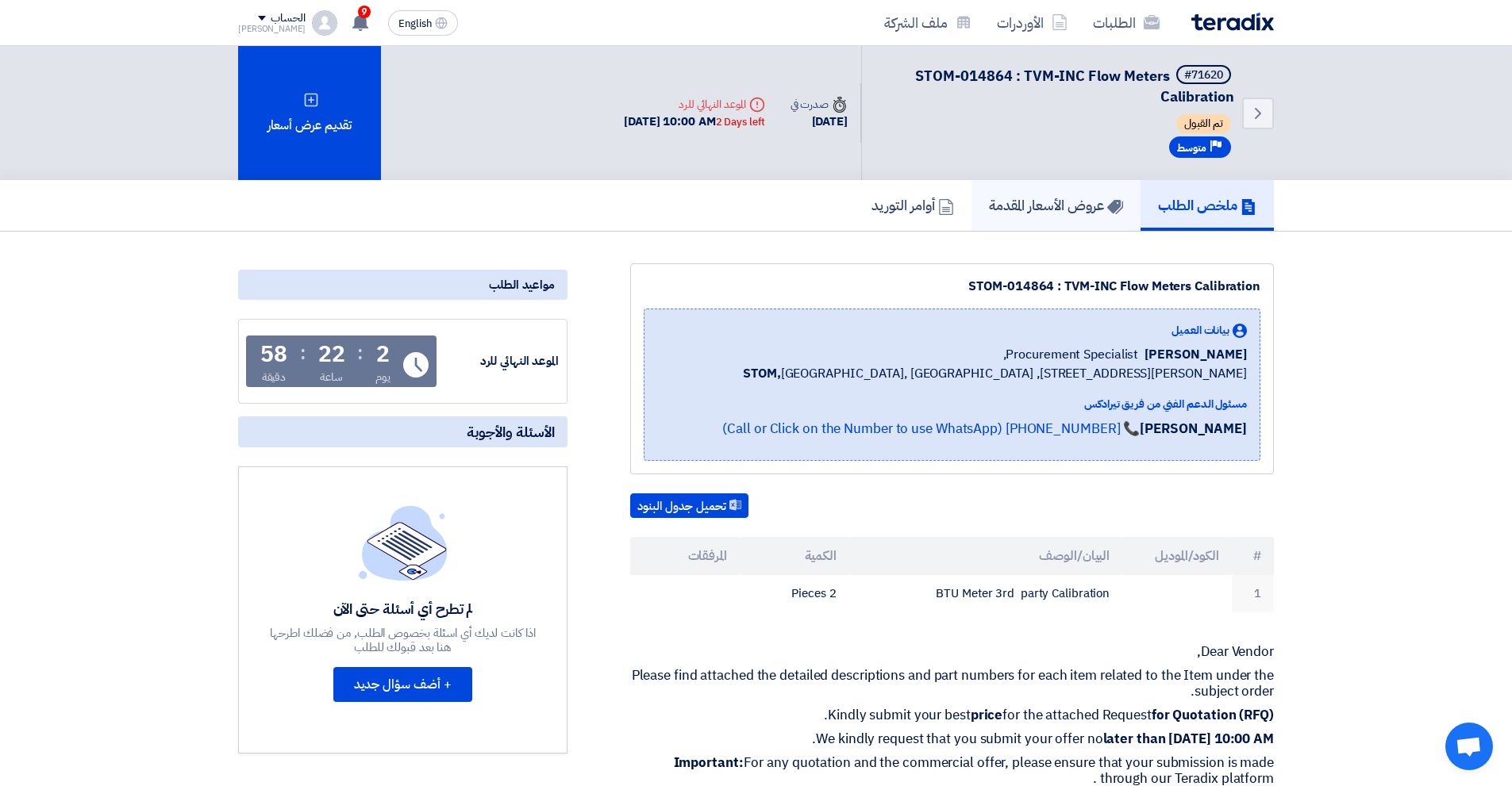
click at [1063, 206] on h5 "عروض الأسعار المقدمة" at bounding box center [1056, 205] width 134 height 18
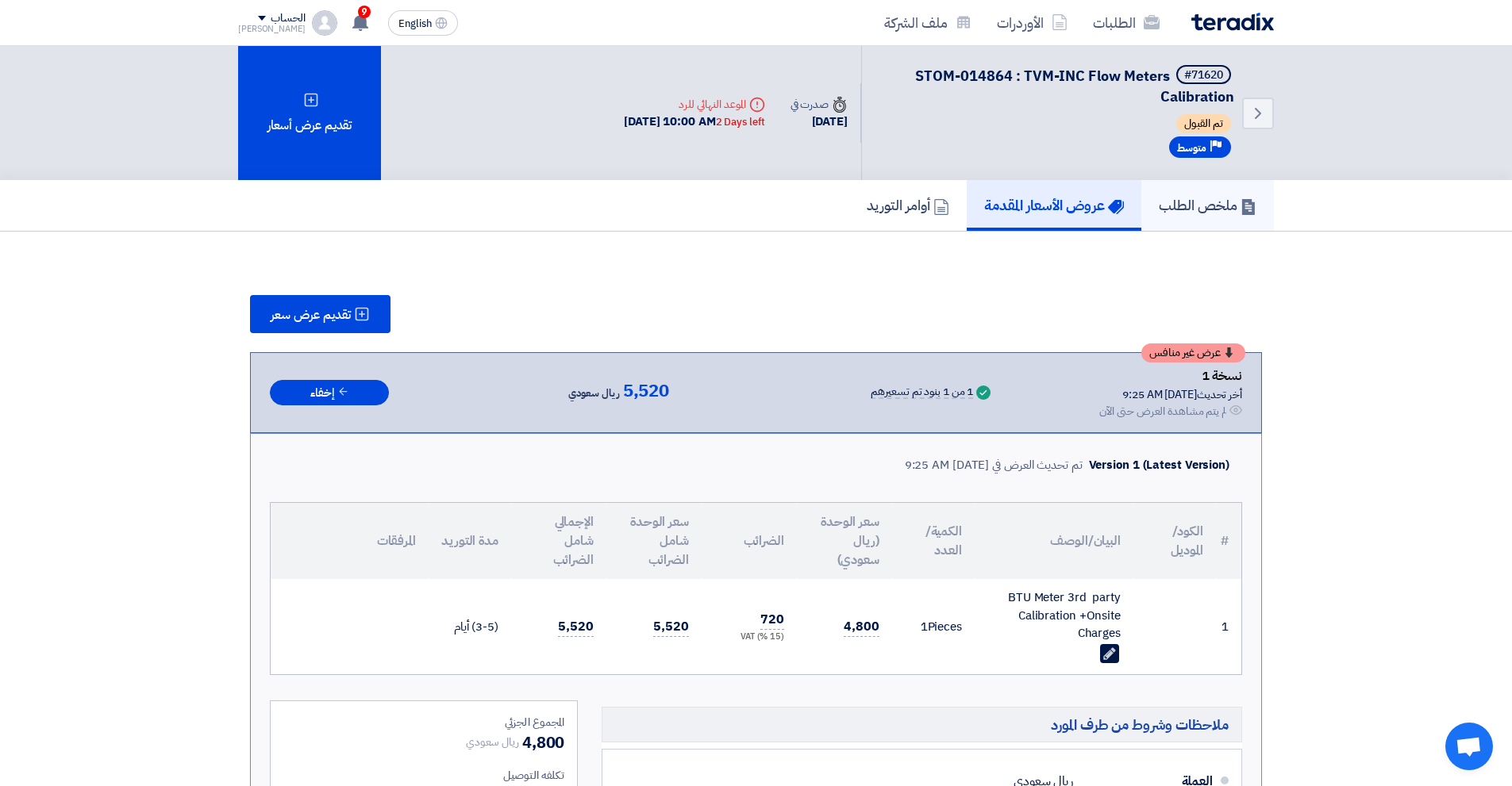
click at [1179, 199] on h5 "ملخص الطلب" at bounding box center [1208, 205] width 98 height 18
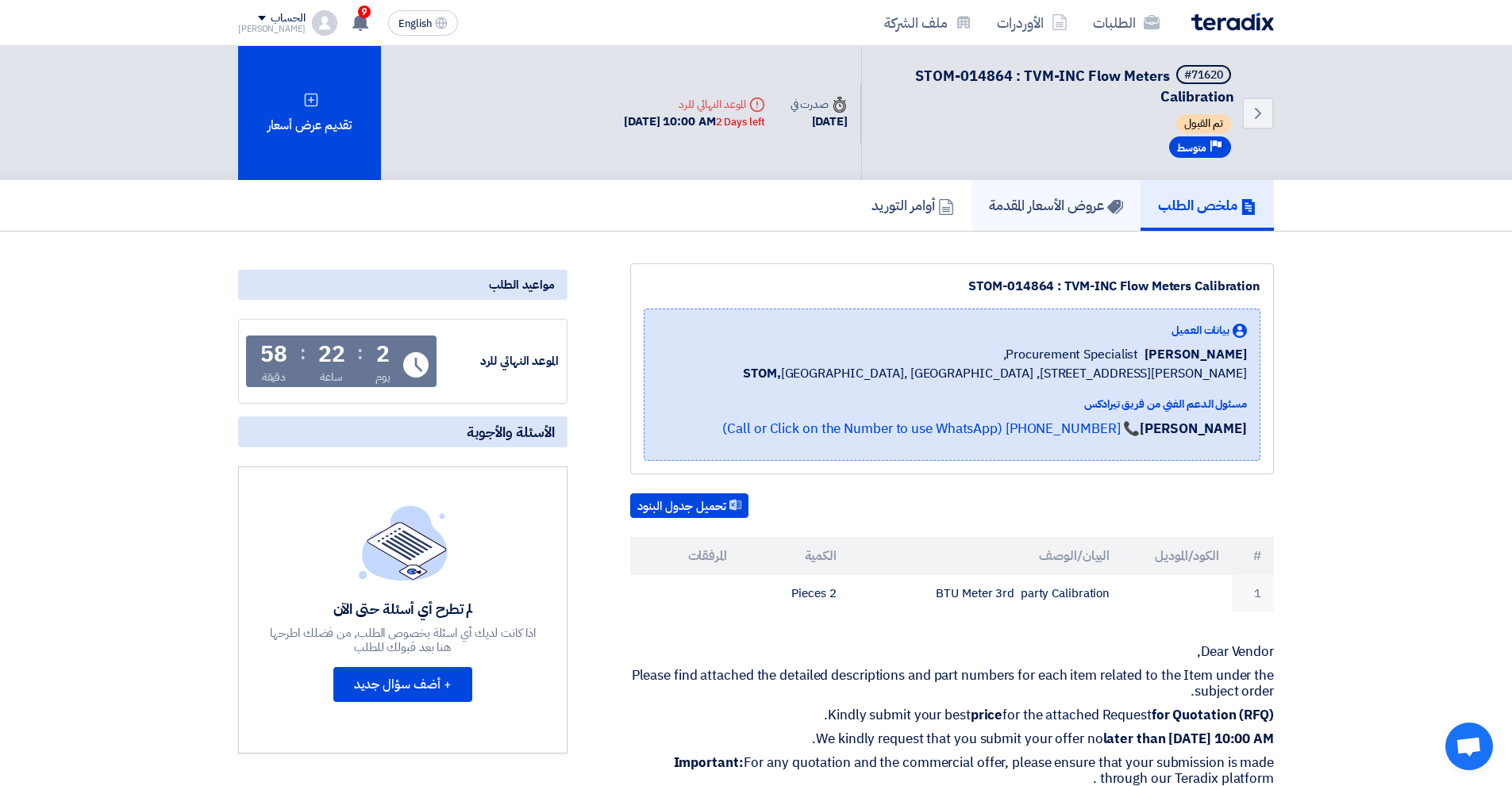
click at [1069, 213] on h5 "عروض الأسعار المقدمة" at bounding box center [1056, 205] width 134 height 18
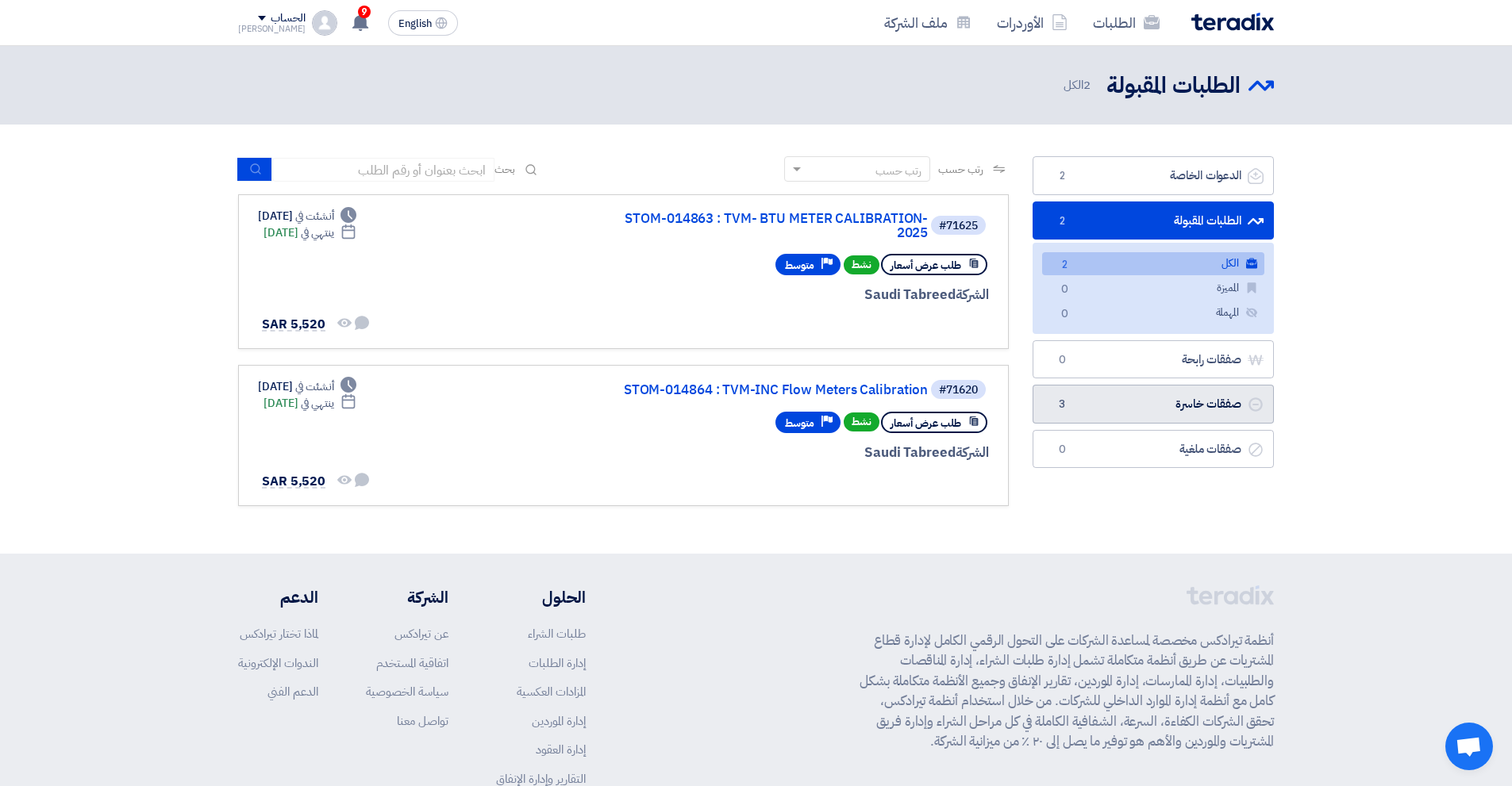
click at [1192, 393] on link "صفقات خاسرة صفقات خاسرة 3" at bounding box center [1153, 404] width 241 height 39
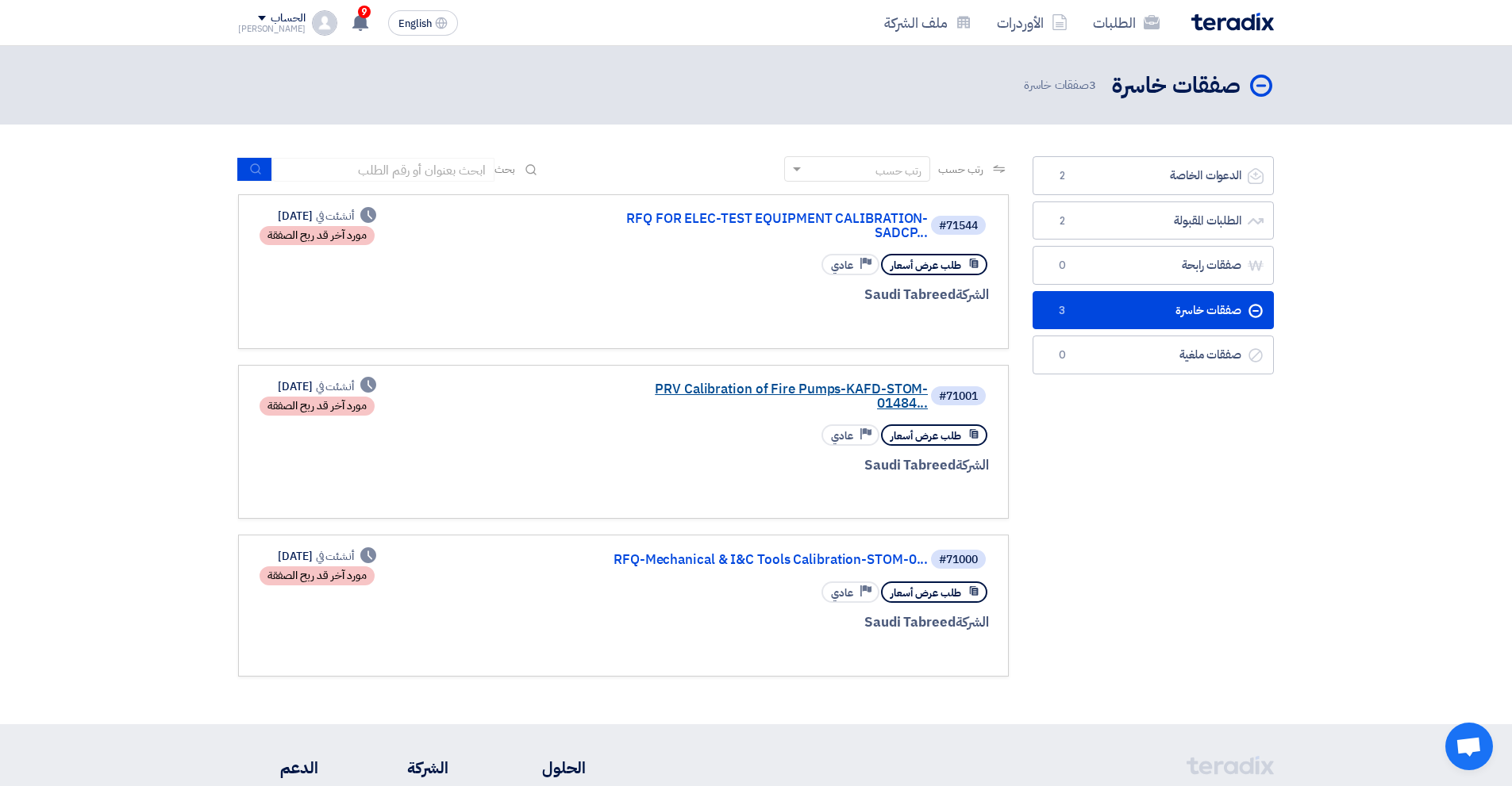
click at [784, 391] on link "PRV Calibration of Fire Pumps-KAFD-STOM-01484..." at bounding box center [769, 396] width 318 height 28
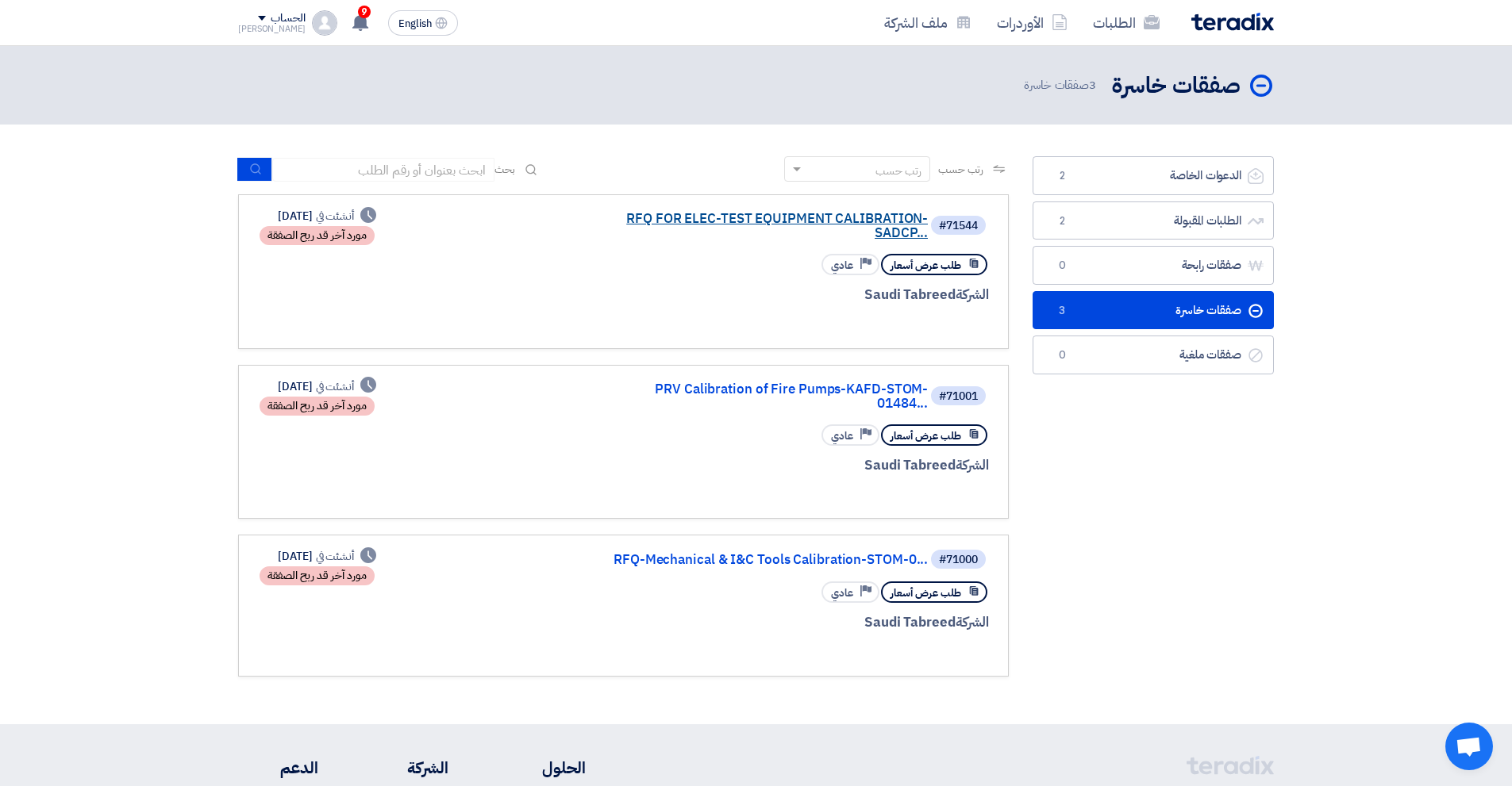
click at [752, 222] on link "RFQ FOR ELEC-TEST EQUIPMENT CALIBRATION-SADCP..." at bounding box center [769, 226] width 318 height 28
click at [766, 553] on link "RFQ-Mechanical & I&C Tools Calibration-STOM-0..." at bounding box center [769, 560] width 318 height 14
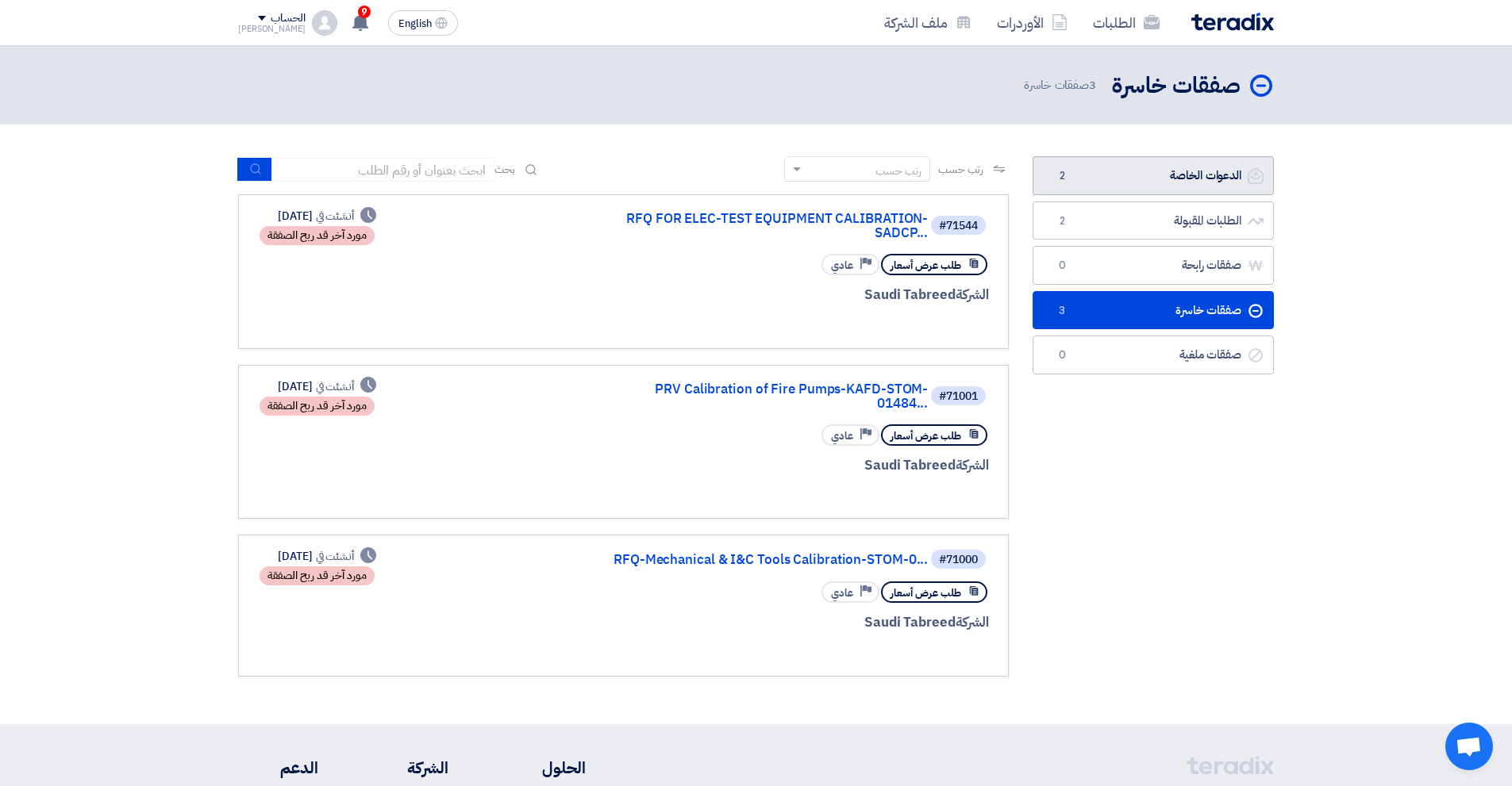
click at [1089, 194] on link "الدعوات الخاصة الدعوات الخاصة 2" at bounding box center [1153, 176] width 241 height 39
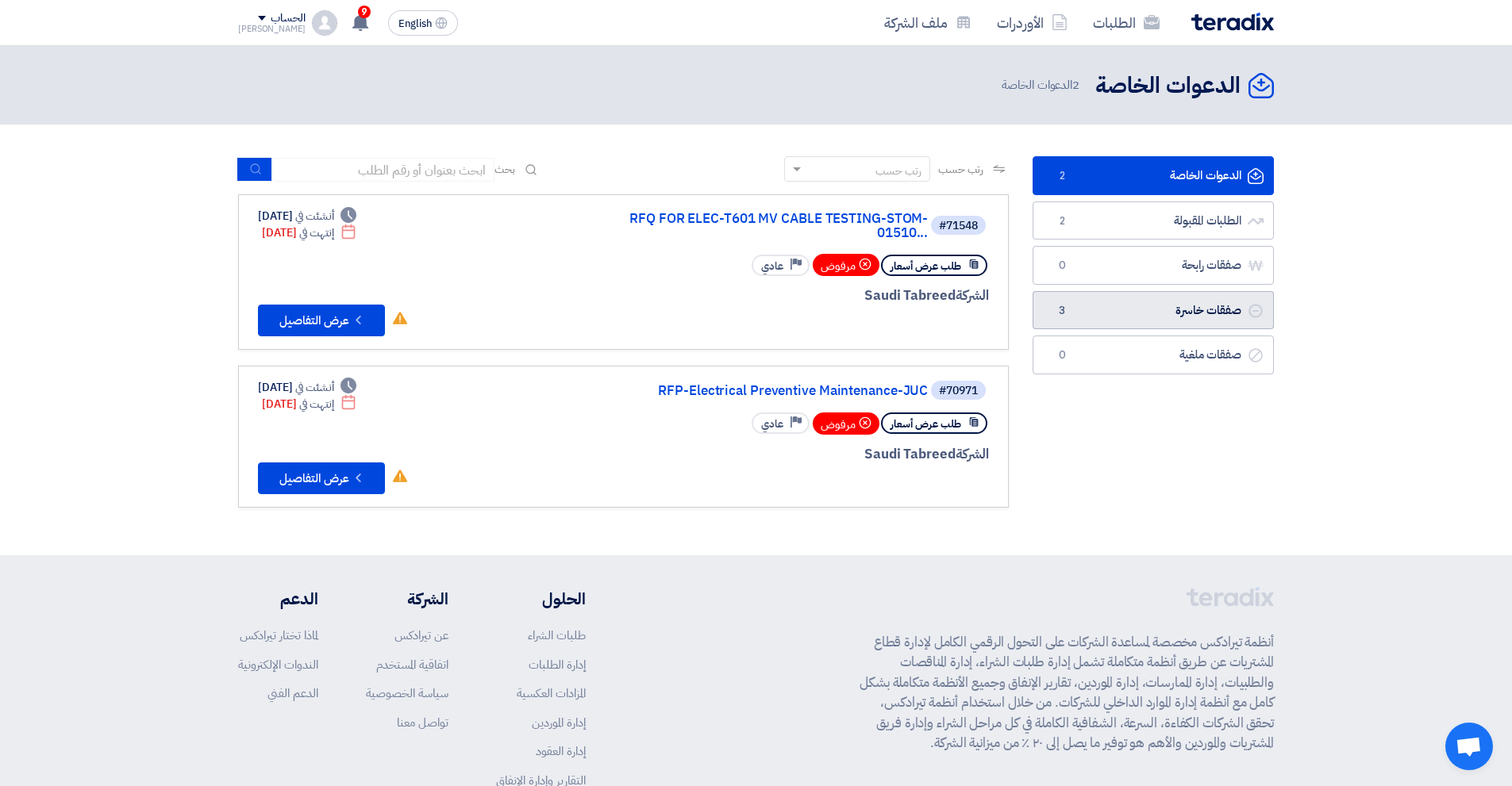
click at [1125, 313] on link "صفقات خاسرة صفقات خاسرة 3" at bounding box center [1153, 310] width 241 height 39
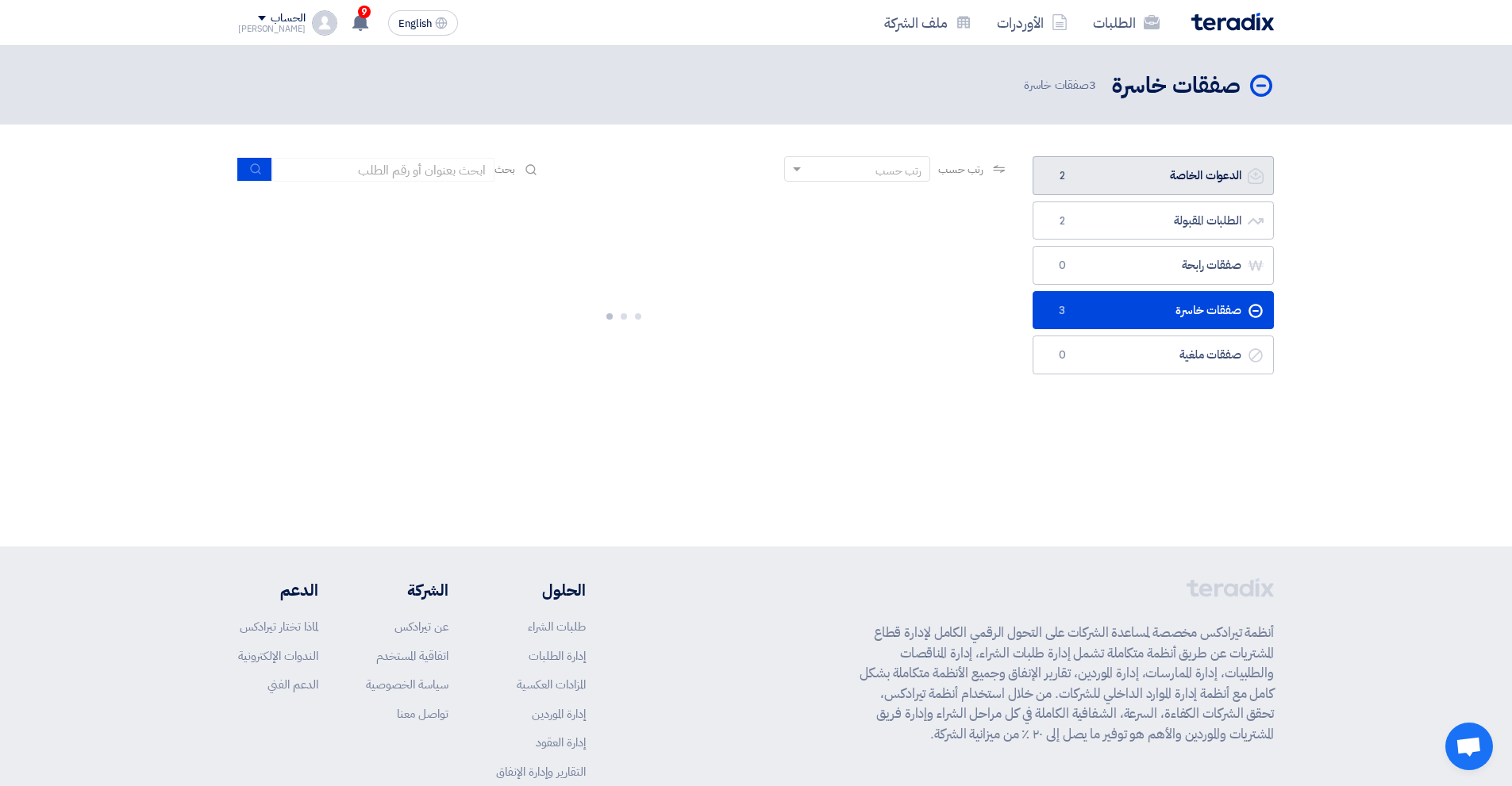
click at [1145, 169] on link "الدعوات الخاصة الدعوات الخاصة 2" at bounding box center [1153, 176] width 241 height 39
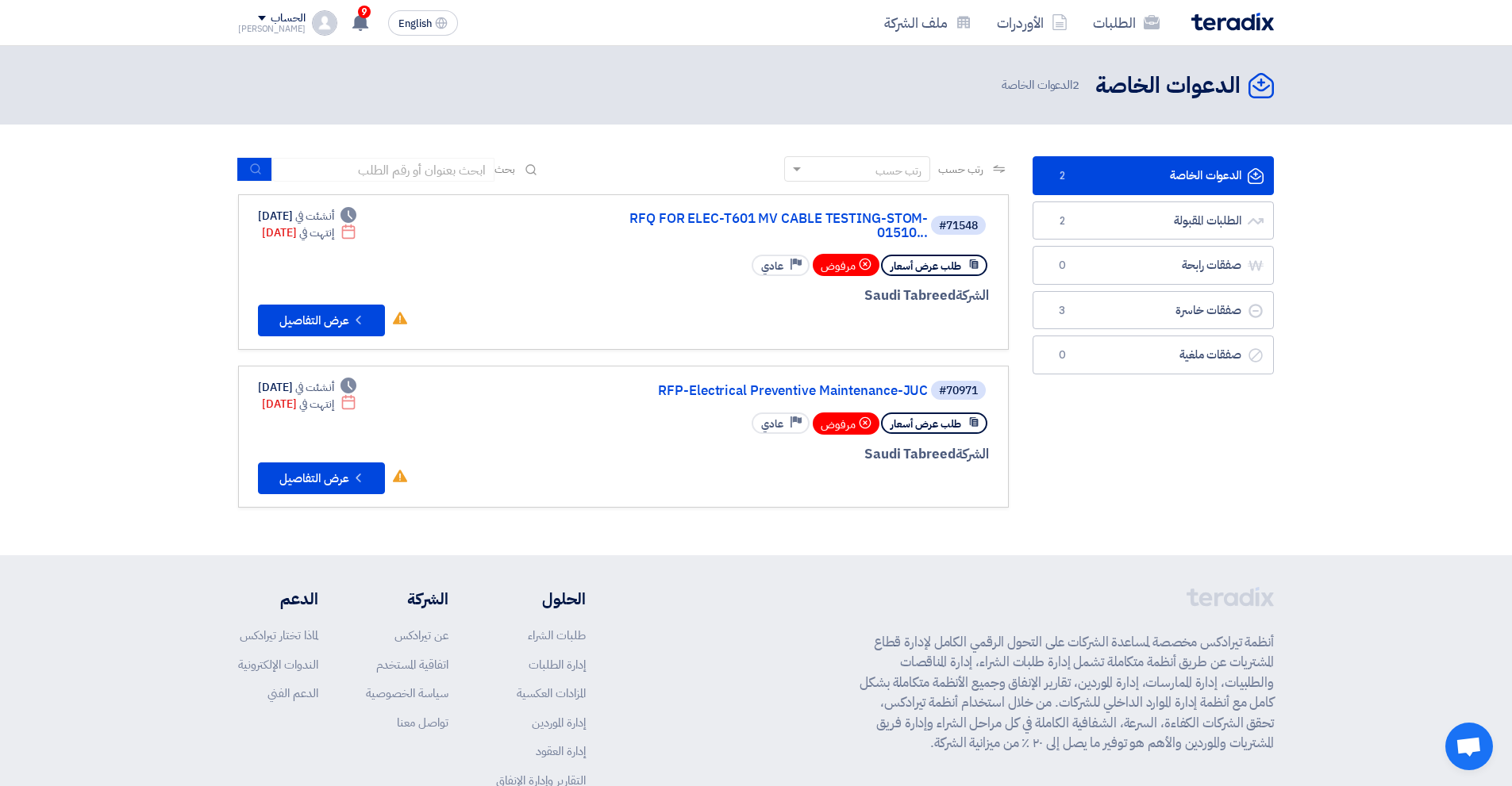
click at [1302, 507] on section "الدعوات الخاصة الدعوات الخاصة 2 الطلبات المقبولة الطلبات المقبولة 2 صفقات رابحة…" at bounding box center [756, 340] width 1512 height 431
click at [1208, 208] on link "الطلبات المقبولة الطلبات المقبولة 2" at bounding box center [1153, 221] width 241 height 39
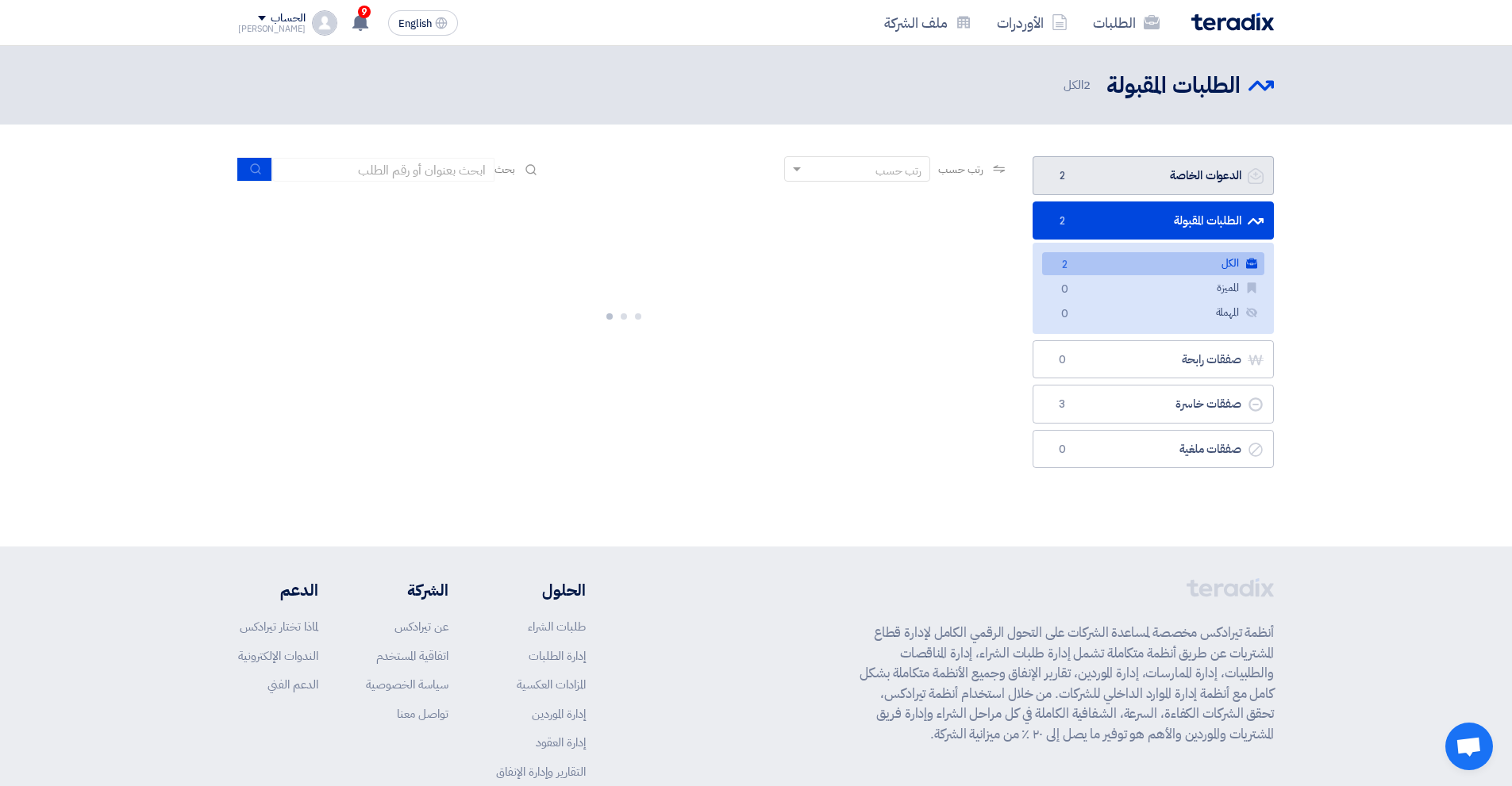
click at [1194, 182] on link "الدعوات الخاصة الدعوات الخاصة 2" at bounding box center [1153, 176] width 241 height 39
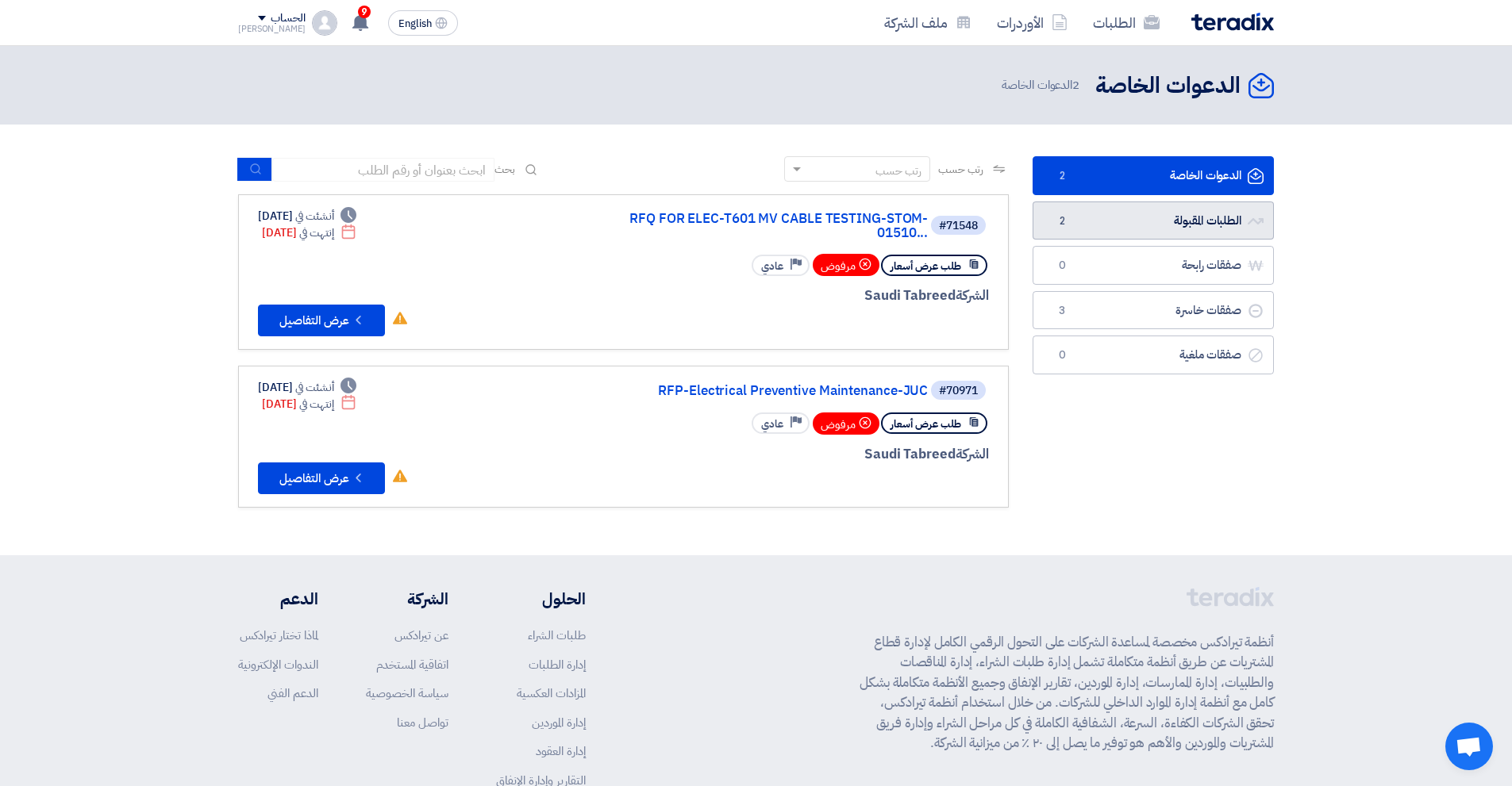
click at [1109, 233] on link "الطلبات المقبولة الطلبات المقبولة 2" at bounding box center [1153, 221] width 241 height 39
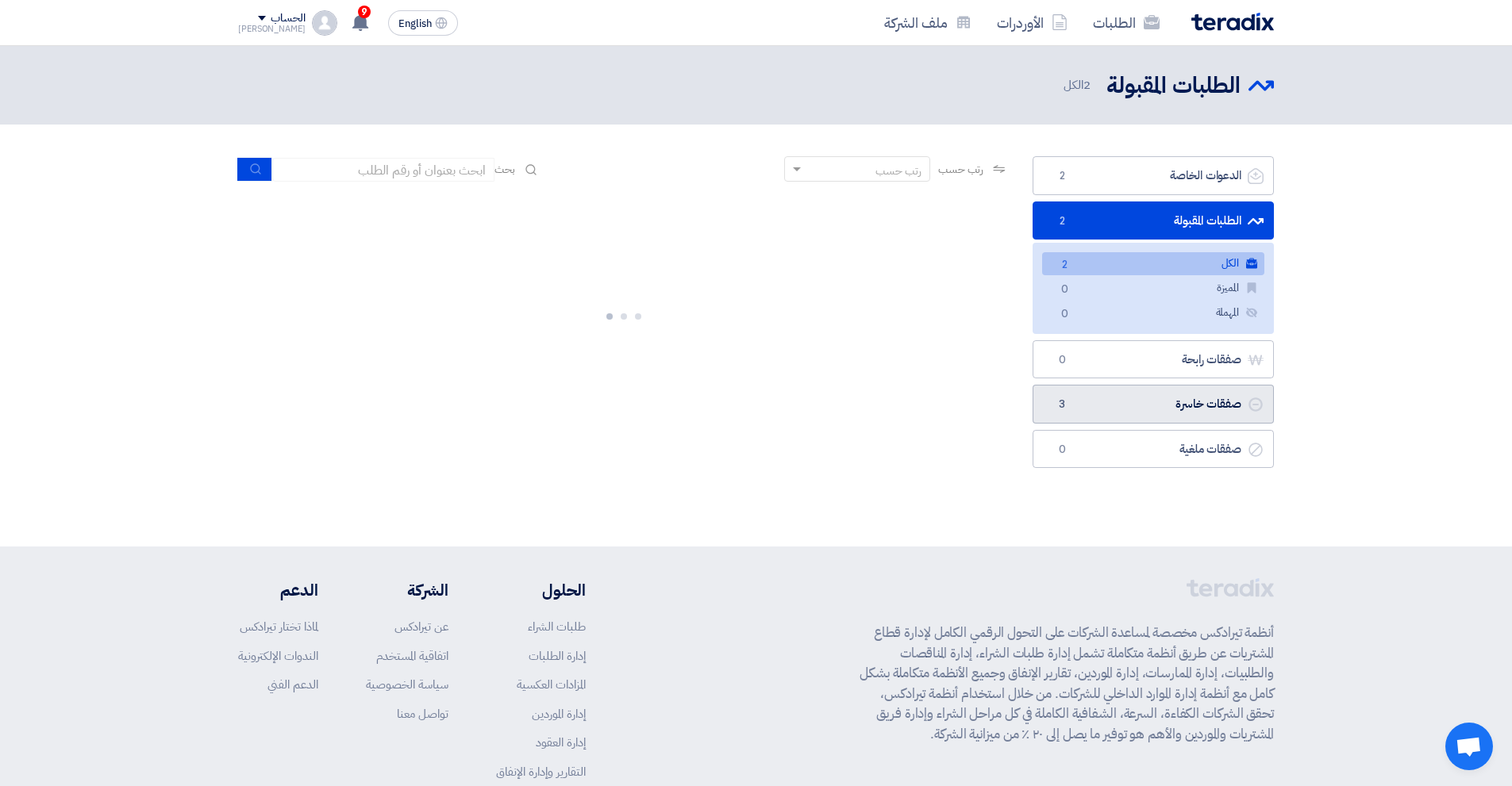
click at [1150, 407] on link "صفقات خاسرة صفقات خاسرة 3" at bounding box center [1153, 404] width 241 height 39
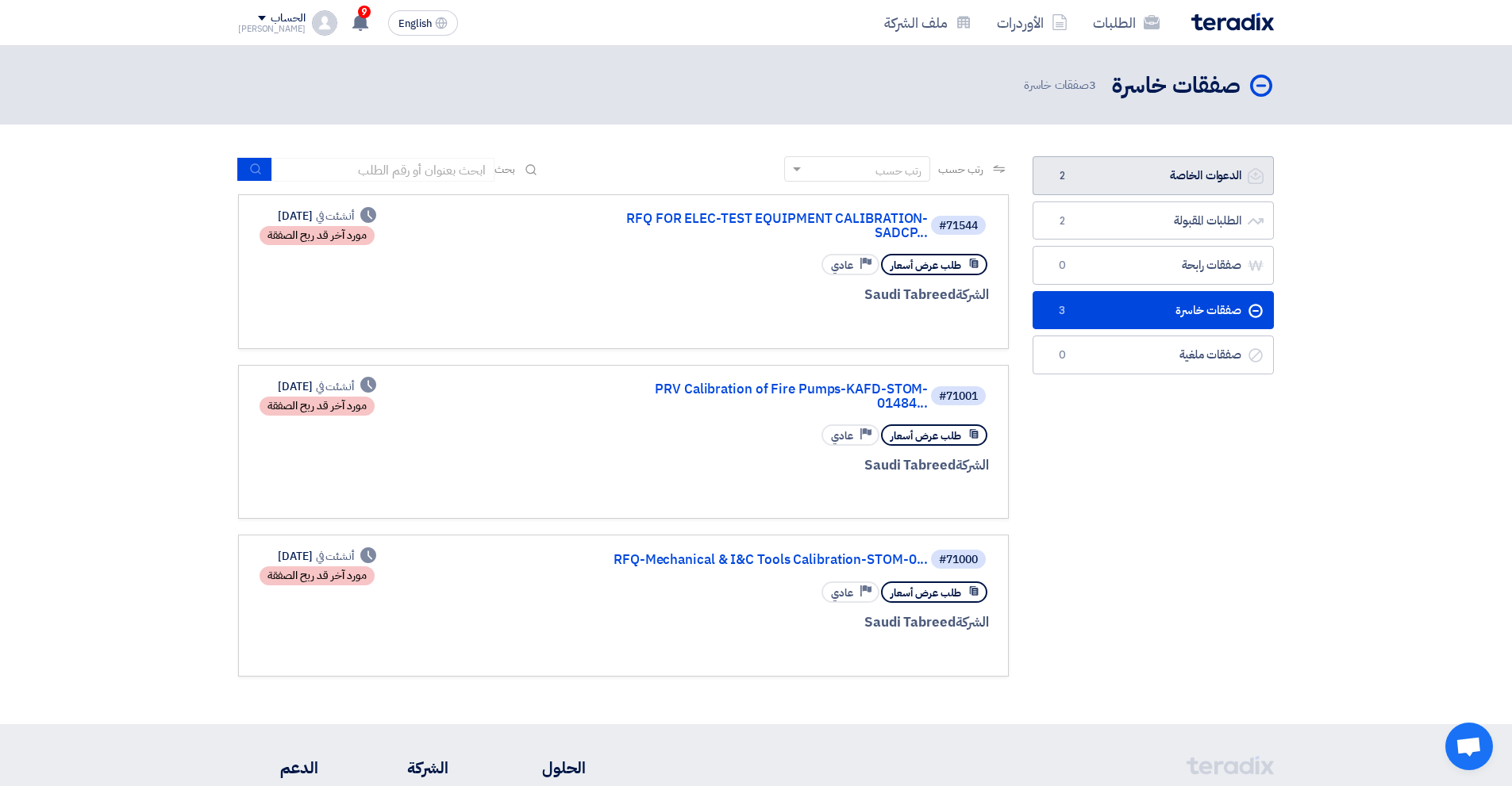
click at [1145, 178] on link "الدعوات الخاصة الدعوات الخاصة 2" at bounding box center [1153, 176] width 241 height 39
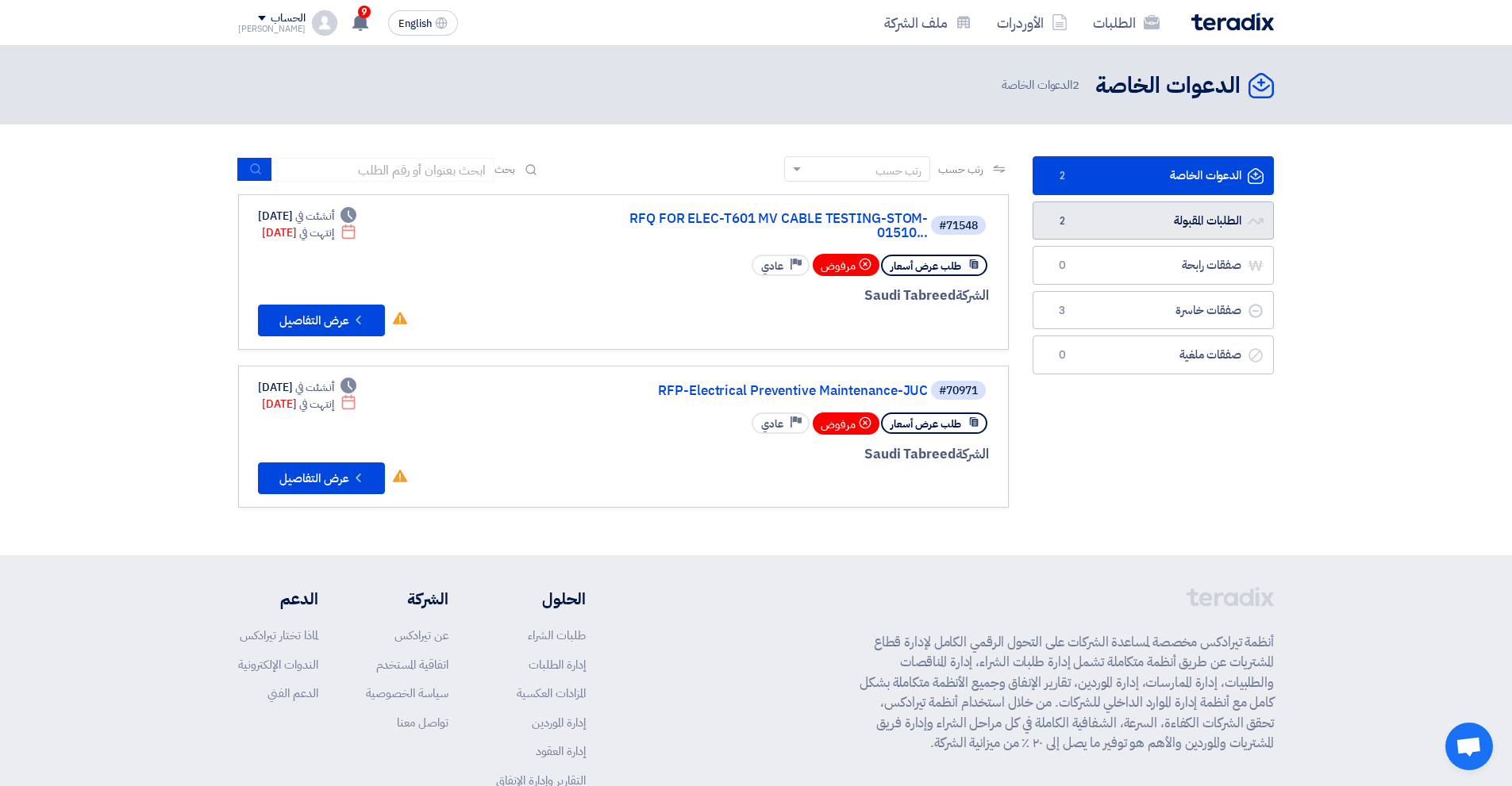
click at [1225, 235] on link "الطلبات المقبولة الطلبات المقبولة 2" at bounding box center [1153, 221] width 241 height 39
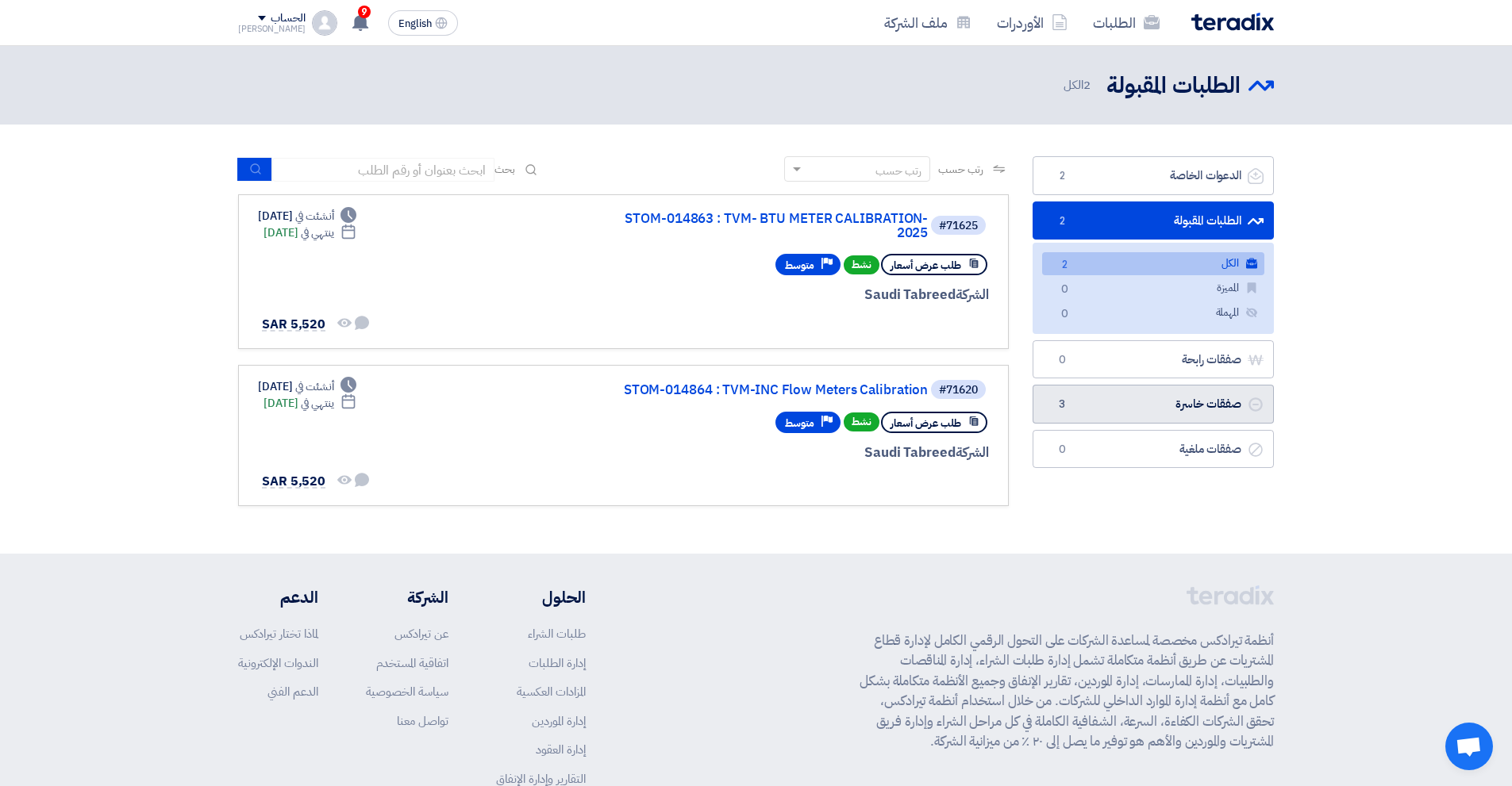
click at [1199, 415] on link "صفقات خاسرة صفقات خاسرة 3" at bounding box center [1153, 404] width 241 height 39
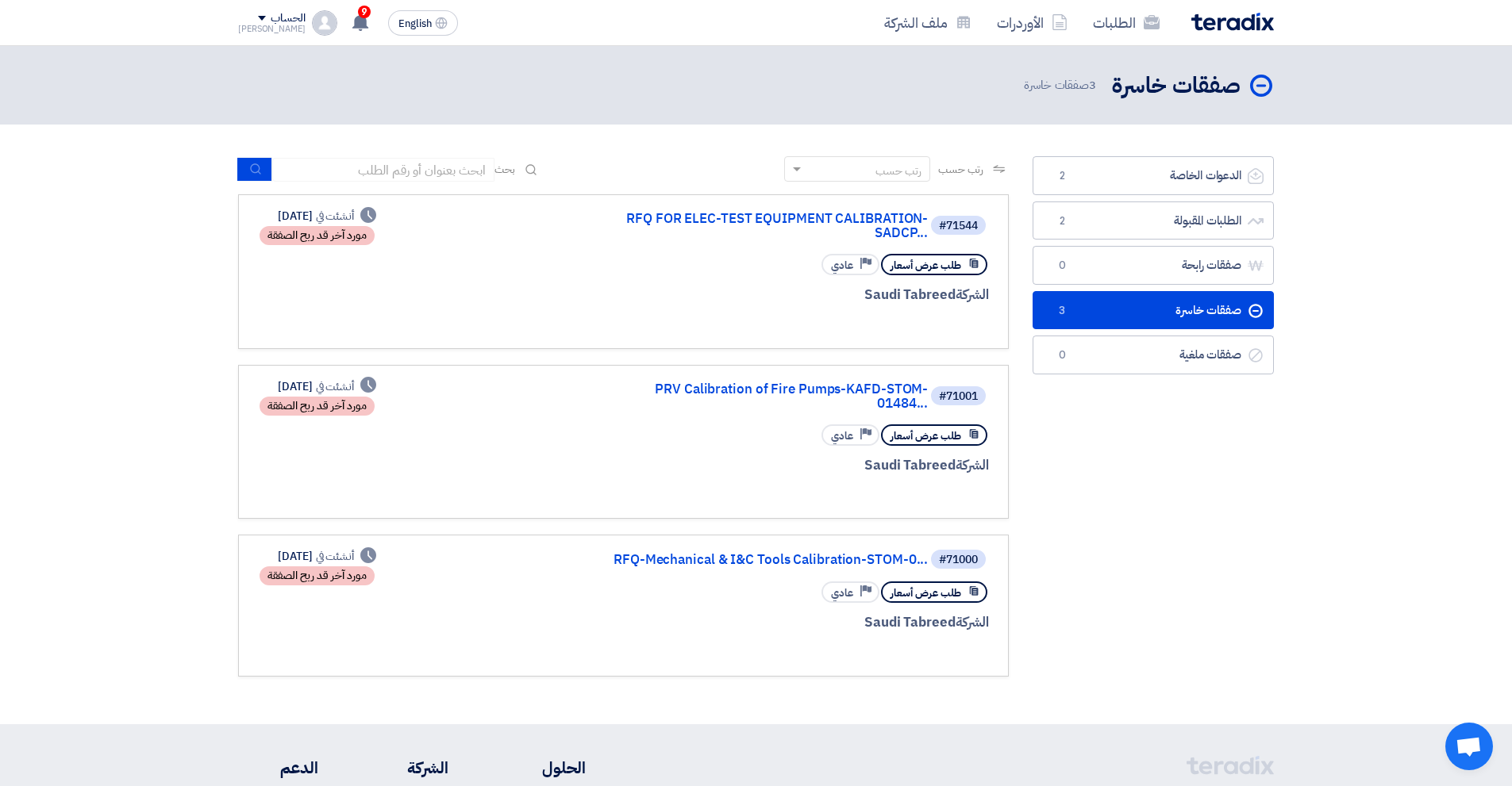
click at [440, 150] on section "الدعوات الخاصة الدعوات الخاصة 2 الطلبات المقبولة الطلبات المقبولة 2 صفقات رابحة…" at bounding box center [756, 424] width 1512 height 599
click at [458, 172] on input at bounding box center [383, 169] width 222 height 24
paste input "015121"
type input "015121"
